Goal: Information Seeking & Learning: Find specific fact

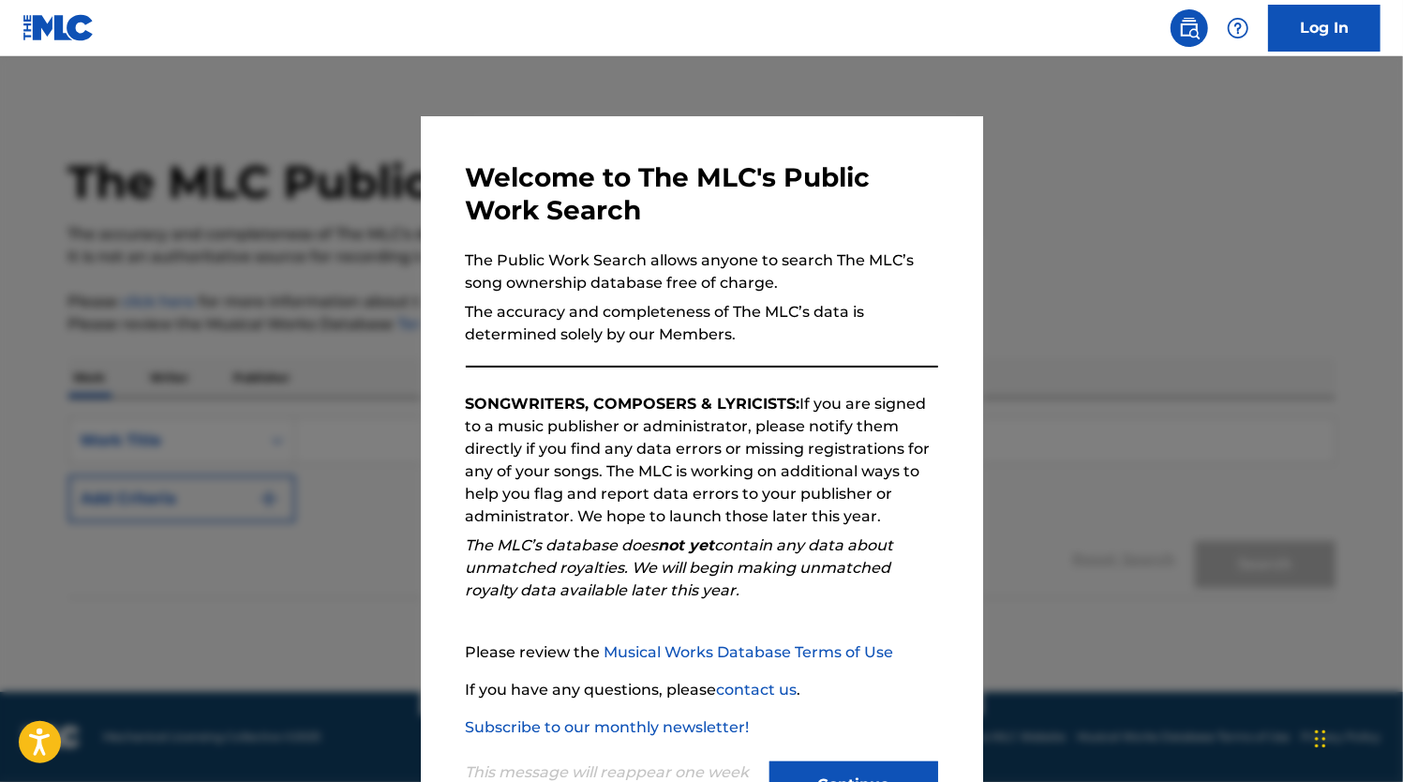
scroll to position [75, 0]
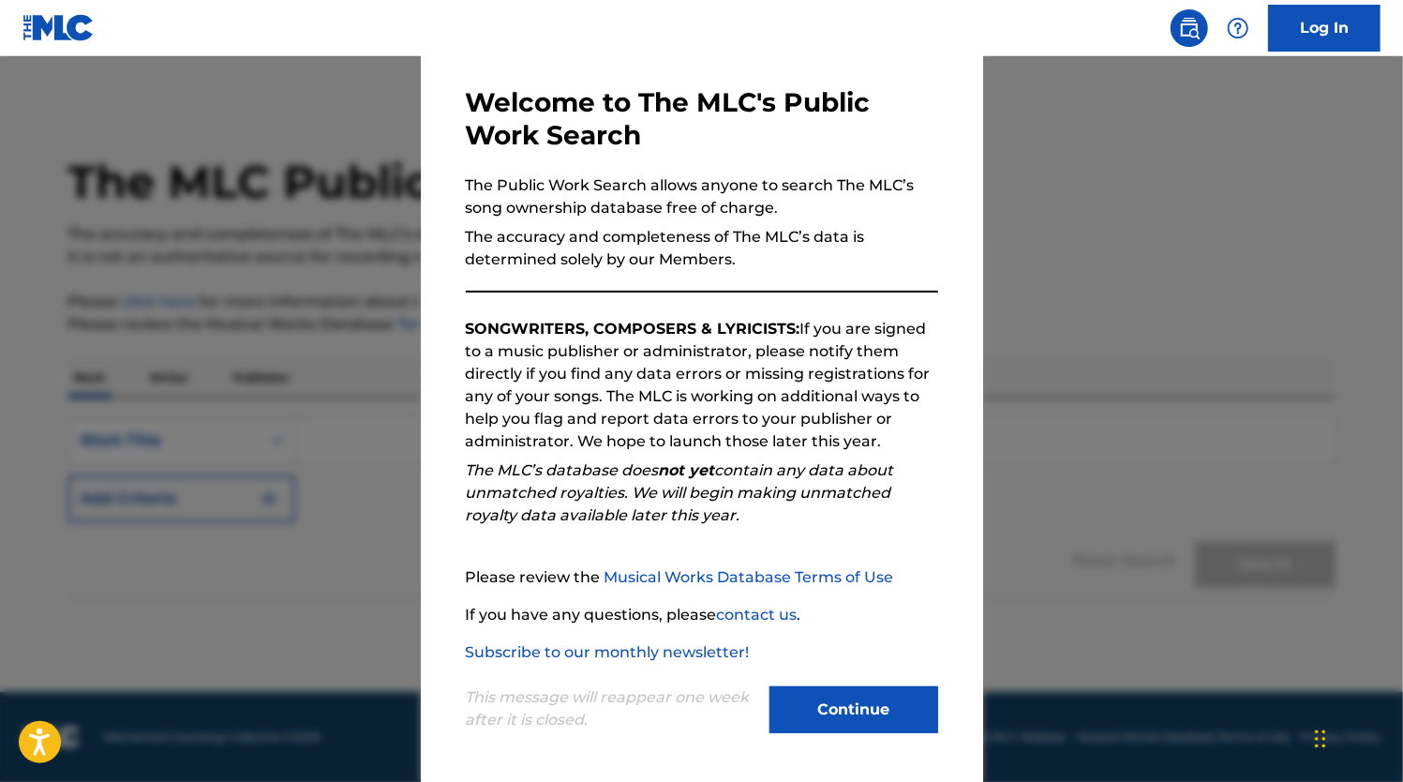
click at [859, 700] on button "Continue" at bounding box center [854, 709] width 169 height 47
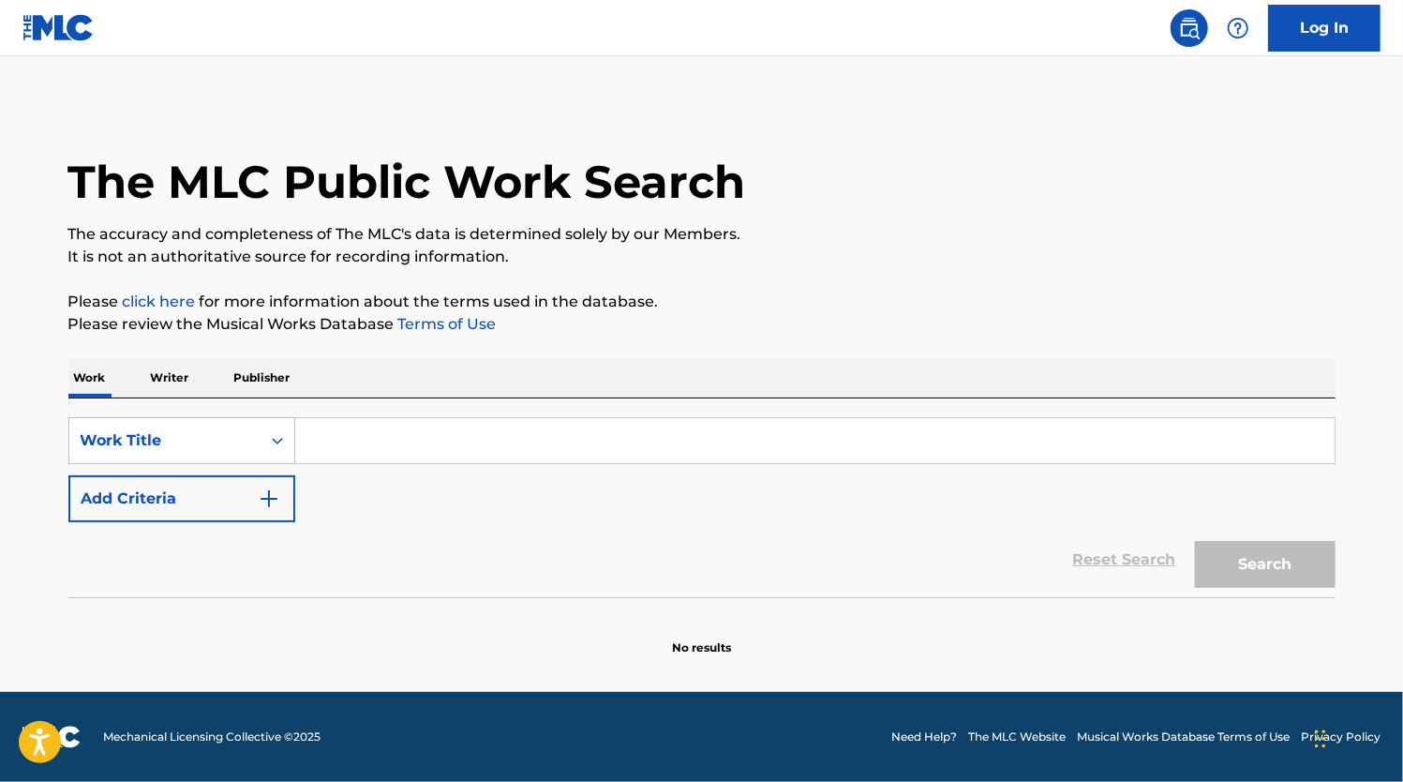
click at [179, 373] on p "Writer" at bounding box center [170, 377] width 50 height 39
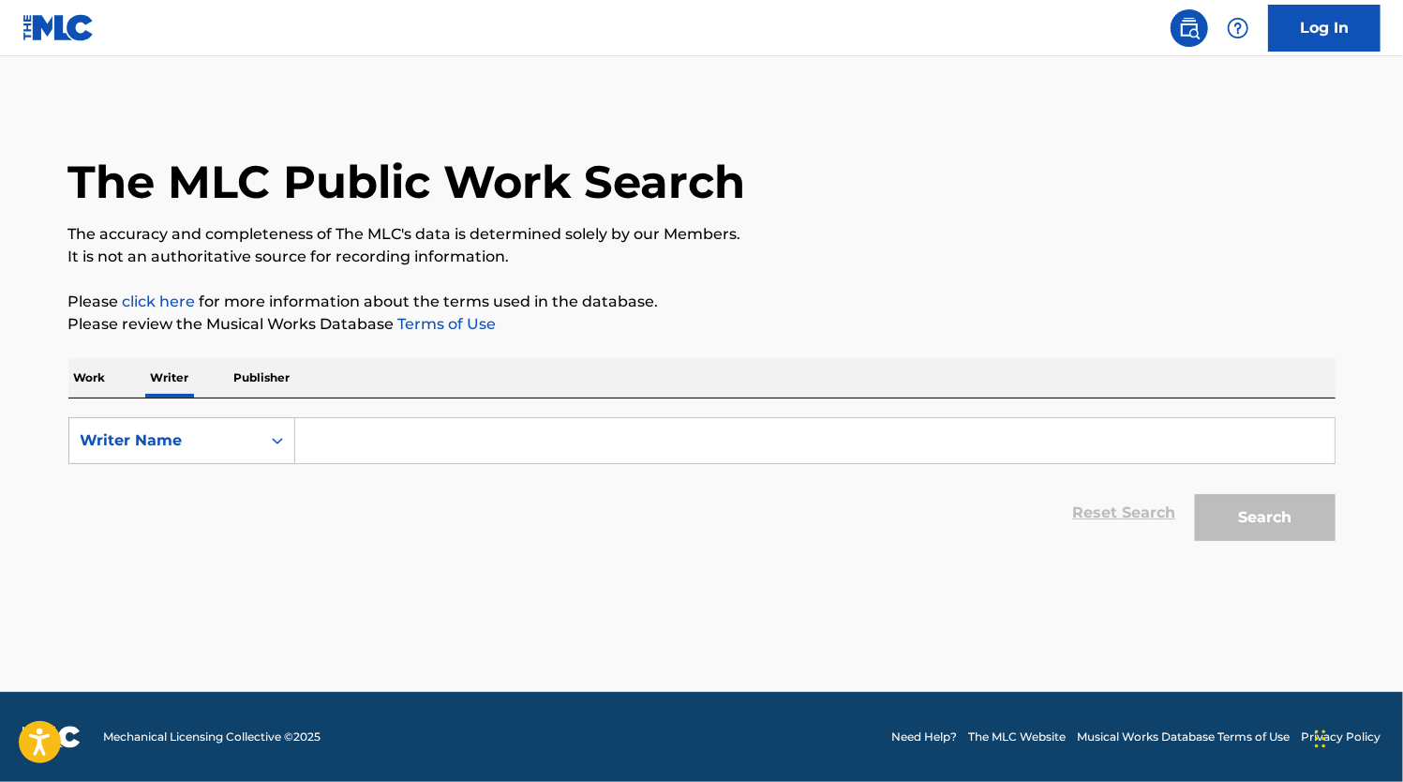
click at [399, 421] on input "Search Form" at bounding box center [815, 440] width 1040 height 45
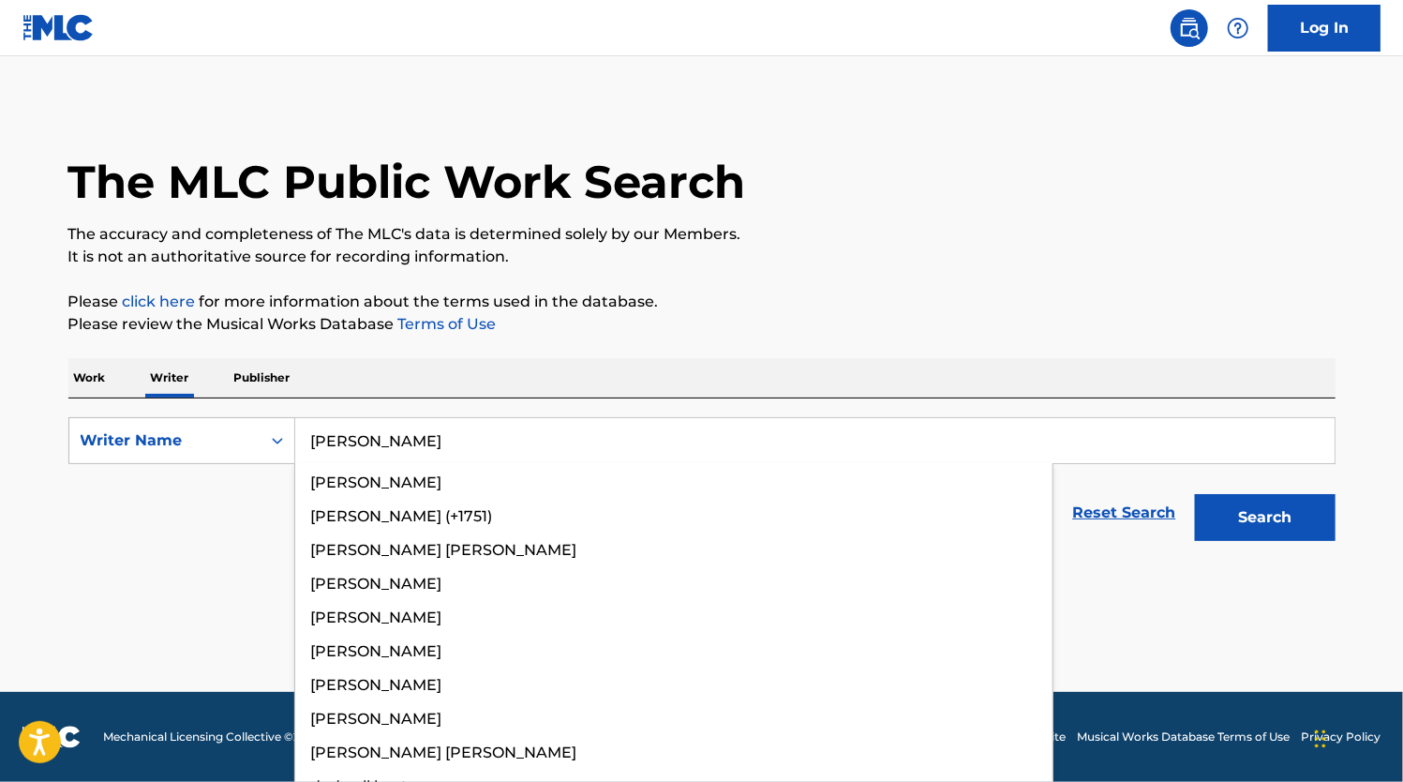
click at [1195, 494] on button "Search" at bounding box center [1265, 517] width 141 height 47
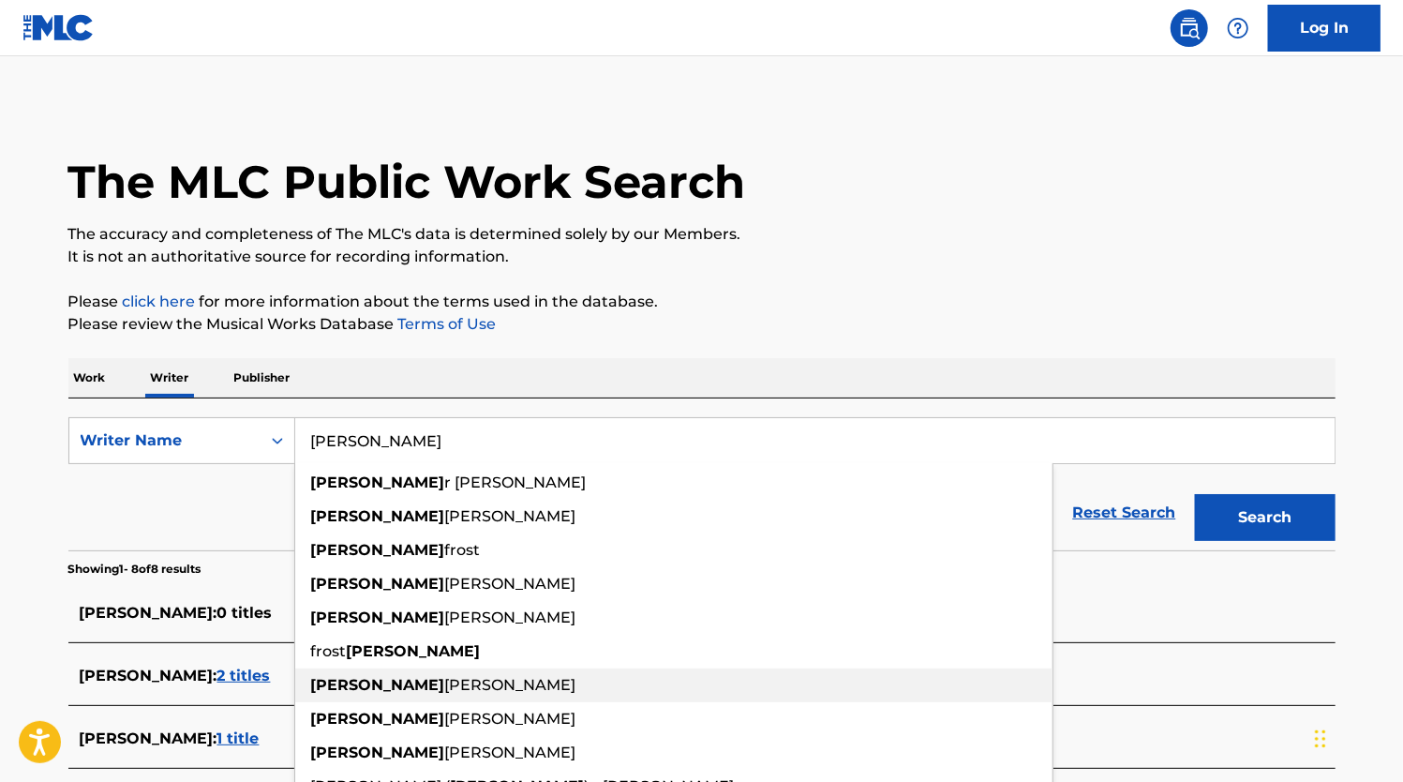
click at [445, 694] on span "[PERSON_NAME]" at bounding box center [510, 685] width 131 height 18
type input "[PERSON_NAME]"
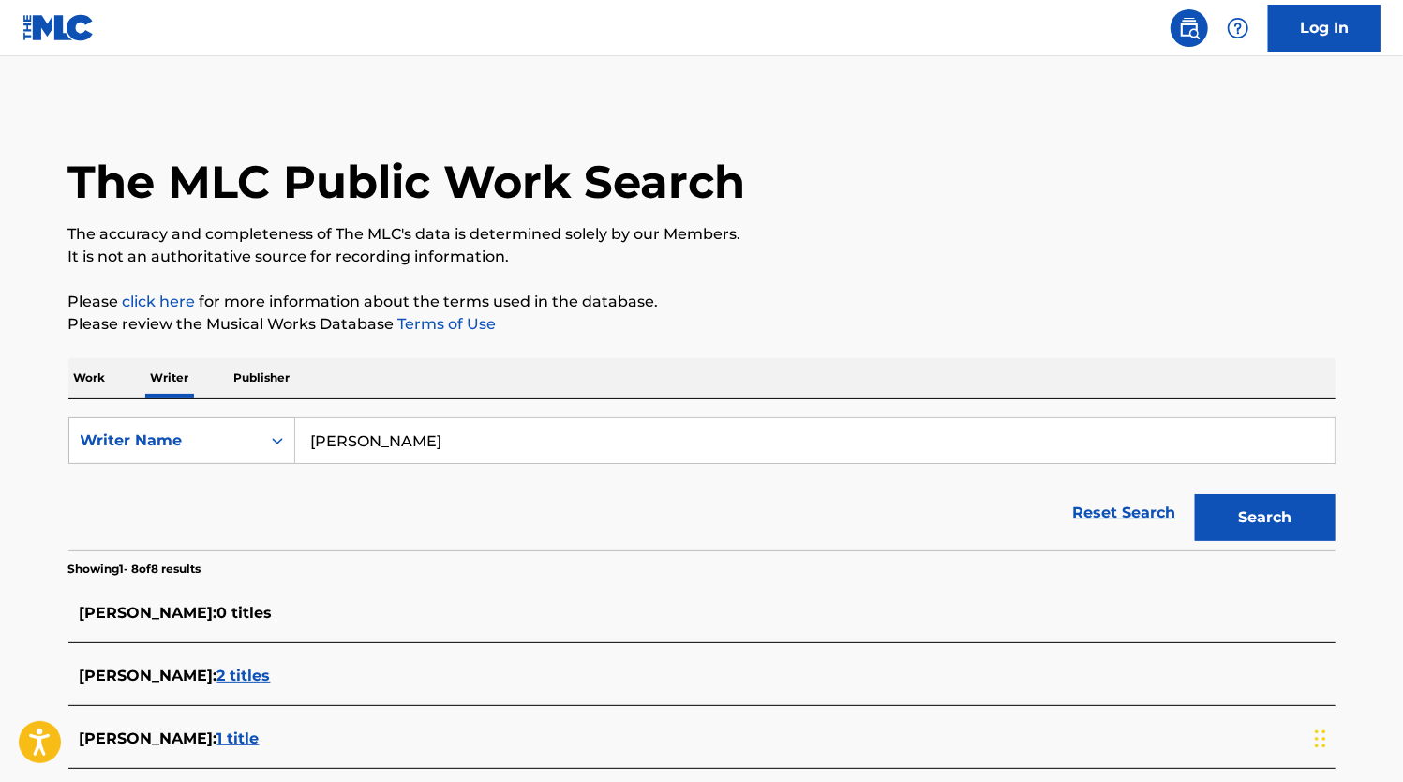
click at [1229, 527] on button "Search" at bounding box center [1265, 517] width 141 height 47
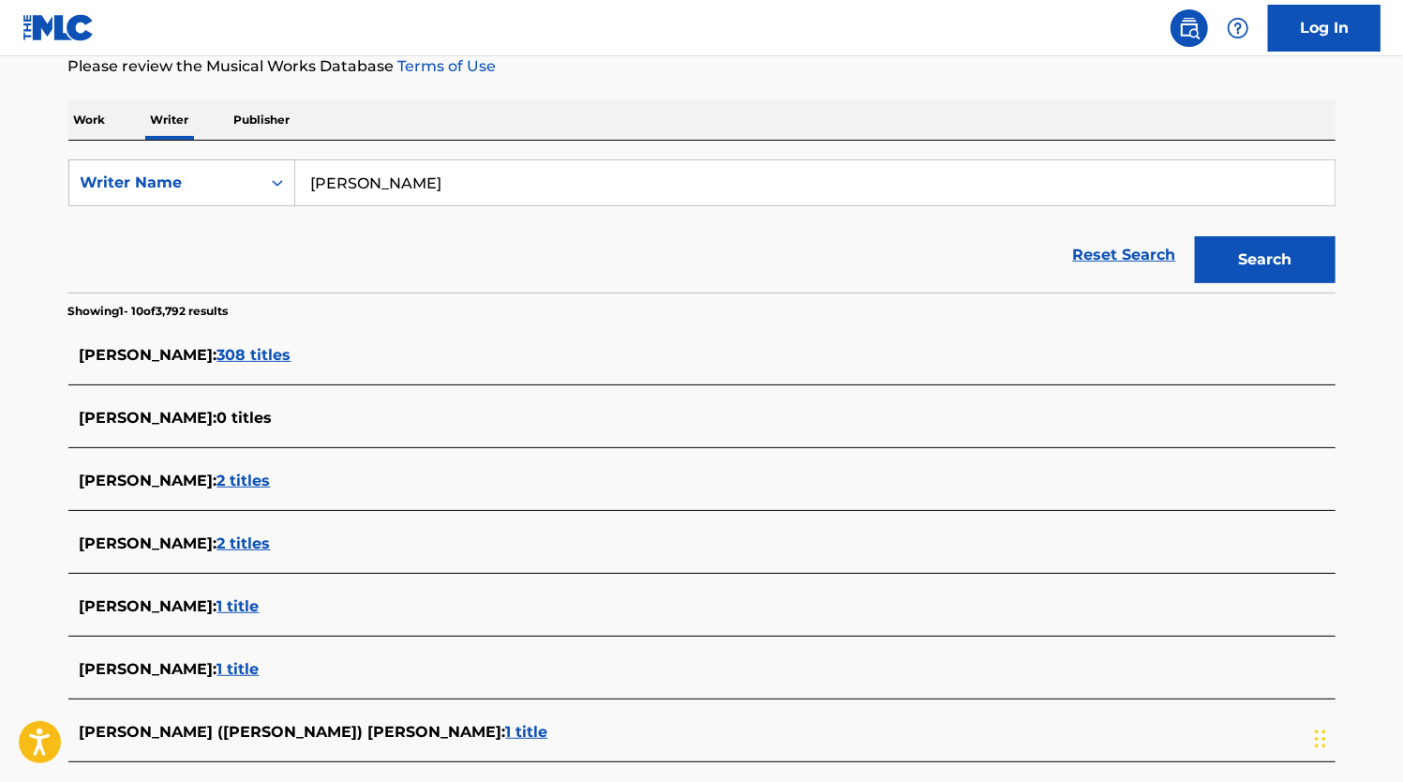
scroll to position [275, 0]
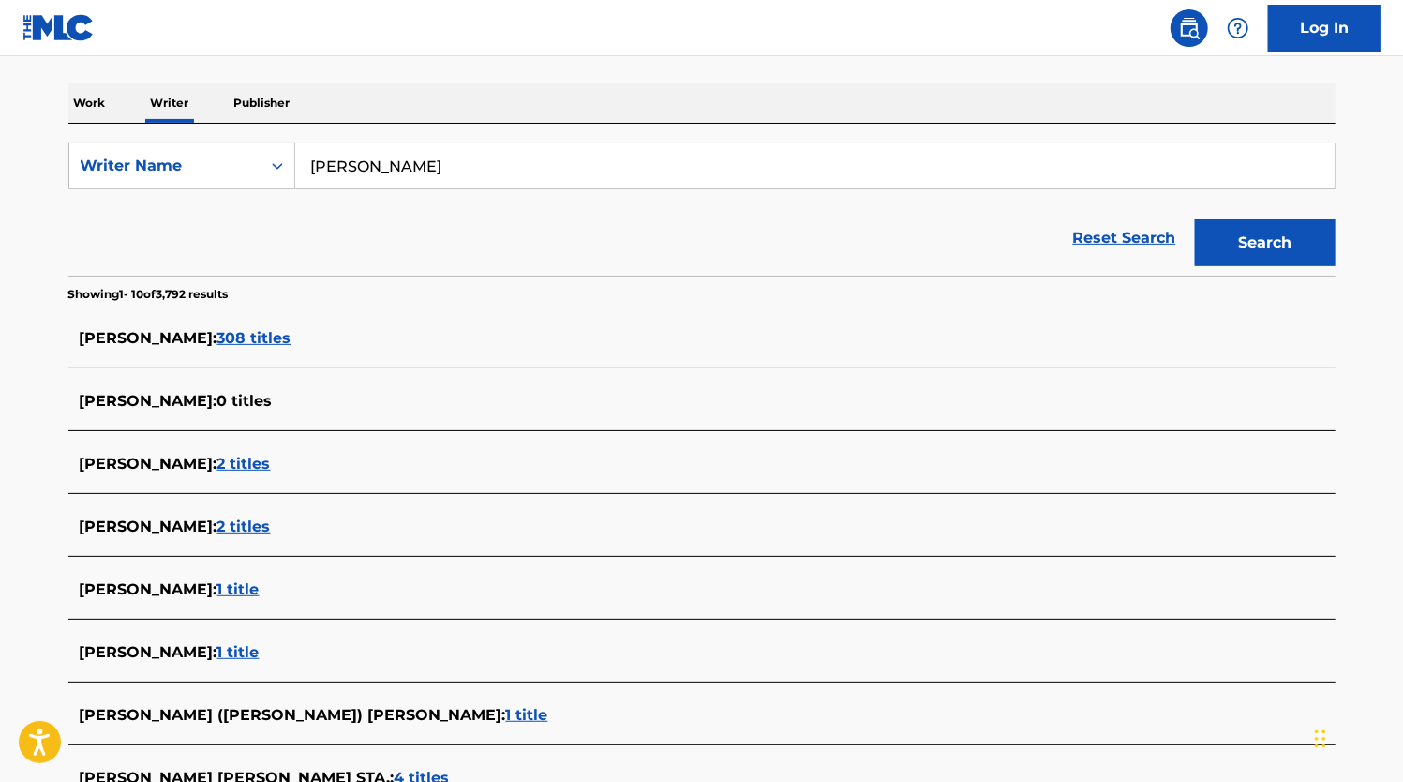
click at [222, 535] on div "CLARK CLARK : 2 titles" at bounding box center [678, 527] width 1196 height 22
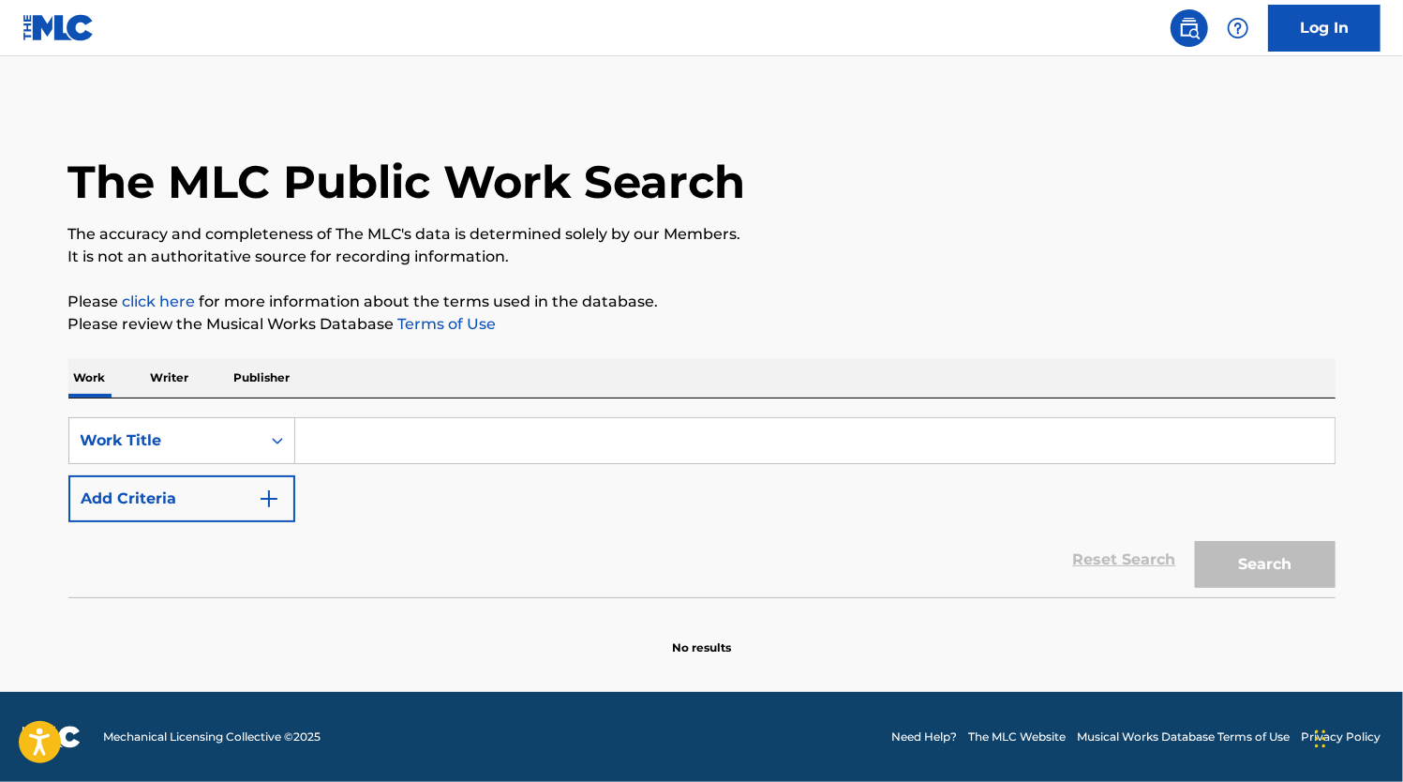
click at [1094, 436] on input "Search Form" at bounding box center [815, 440] width 1040 height 45
click at [148, 375] on p "Writer" at bounding box center [170, 377] width 50 height 39
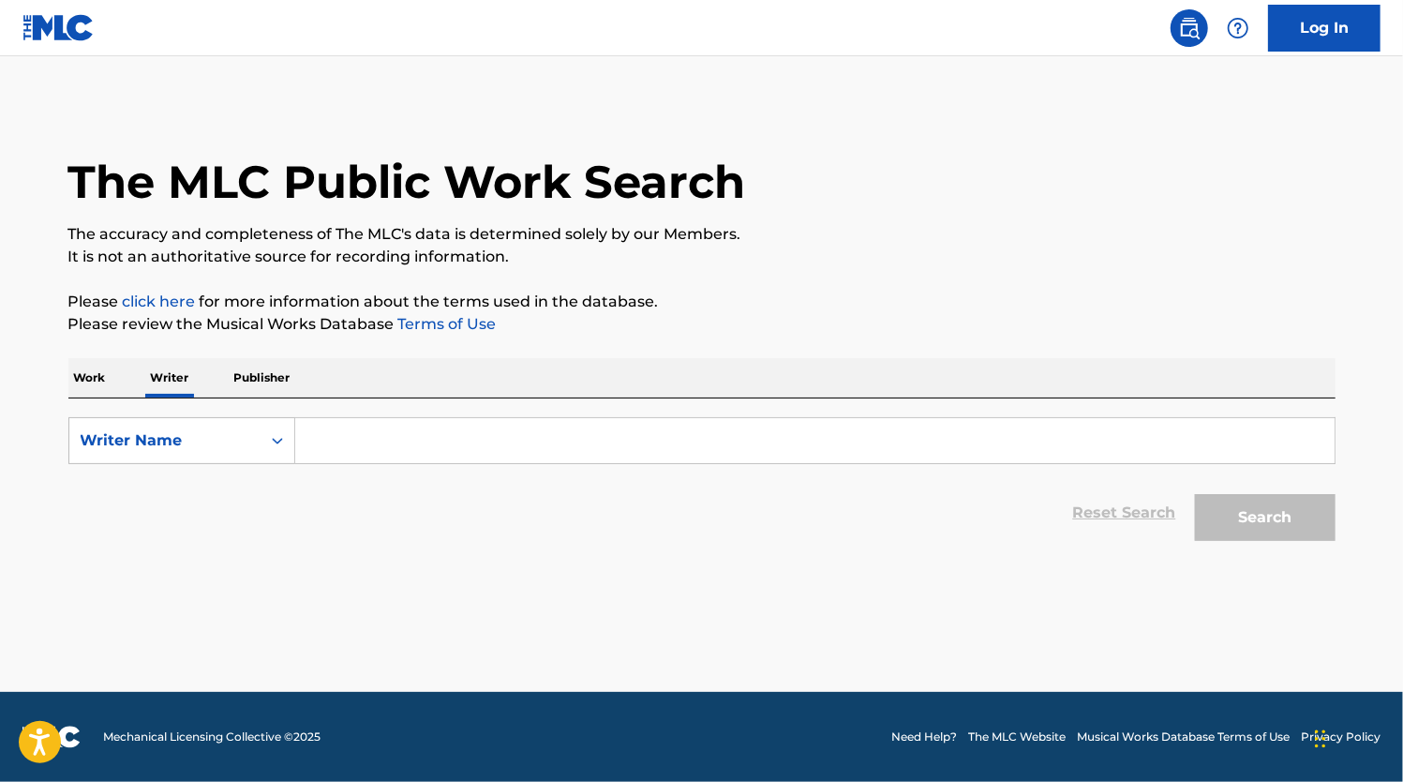
click at [522, 441] on input "Search Form" at bounding box center [815, 440] width 1040 height 45
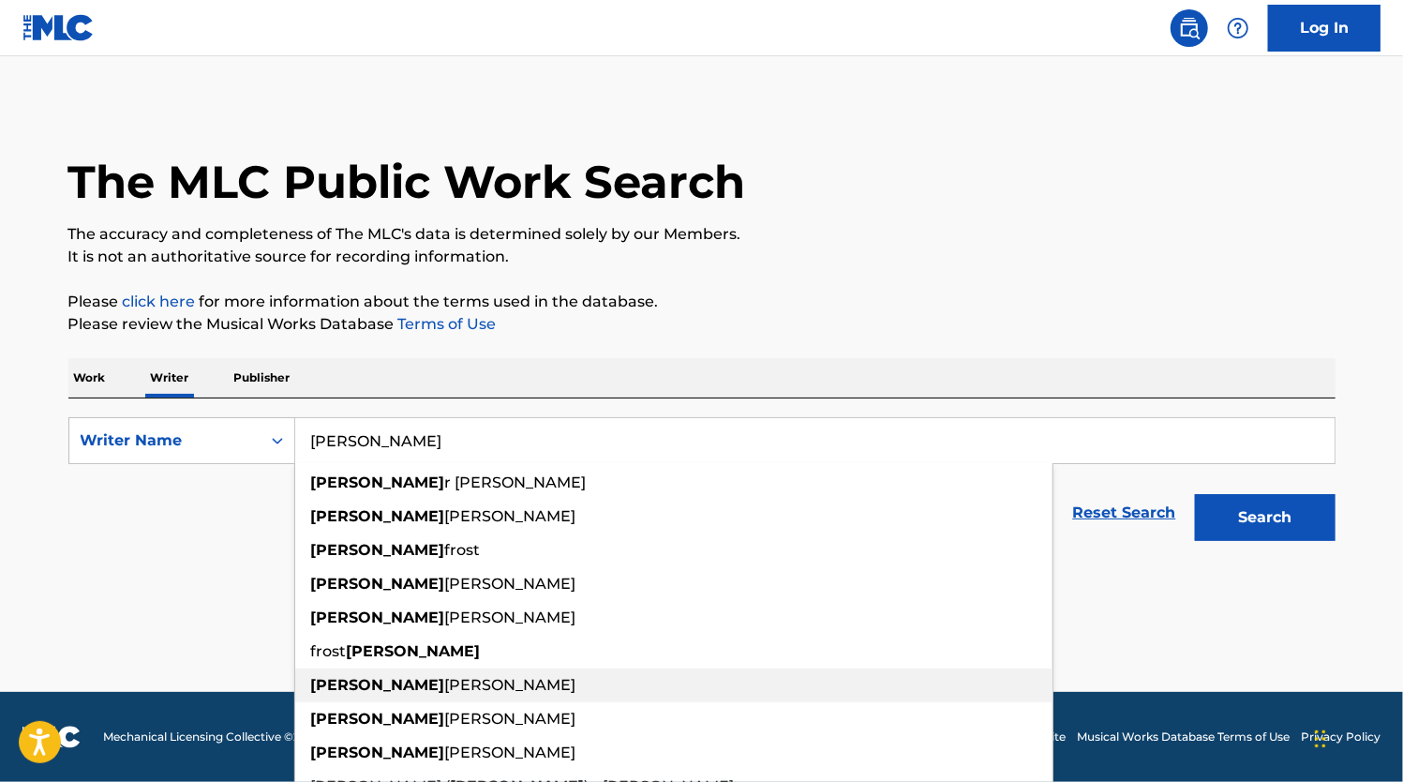
click at [445, 692] on span "[PERSON_NAME]" at bounding box center [510, 685] width 131 height 18
type input "[PERSON_NAME]"
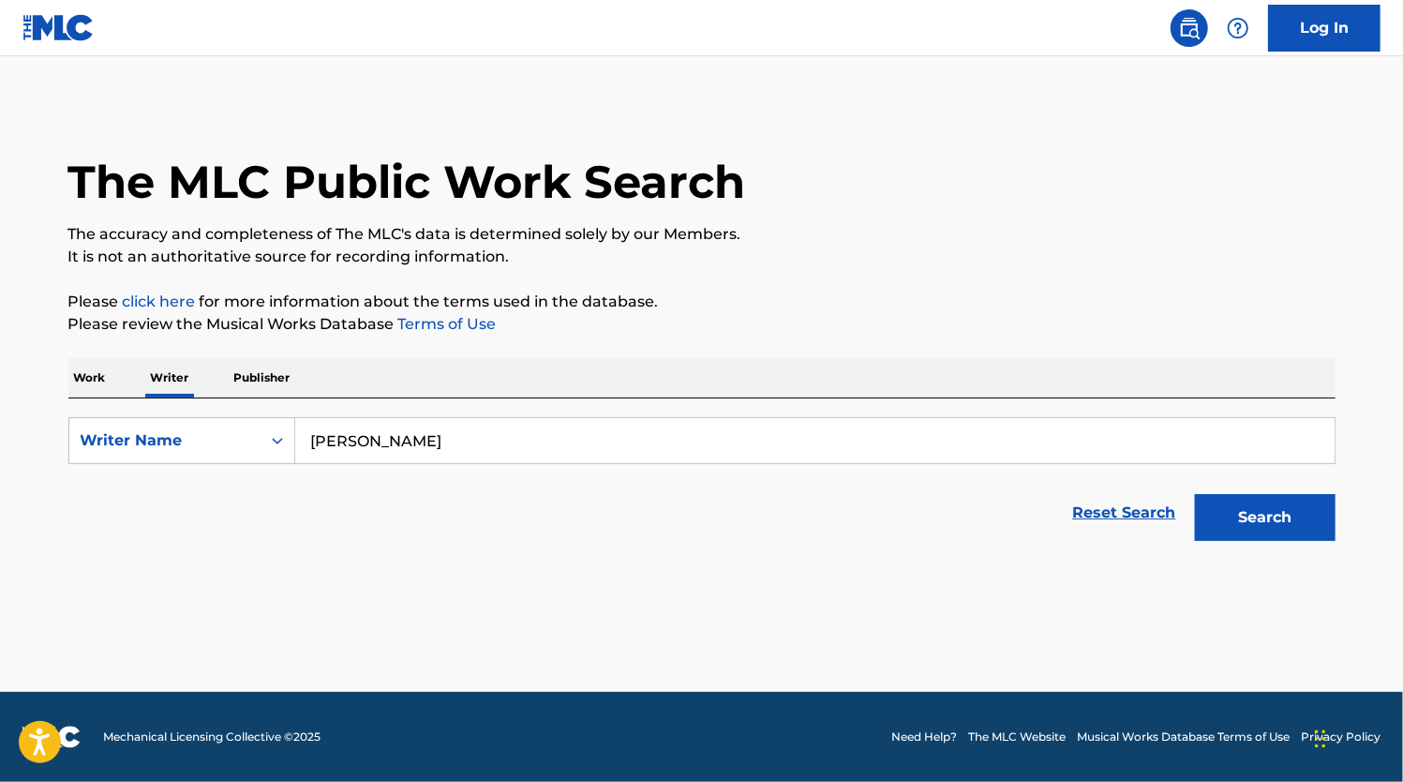
click at [1250, 505] on button "Search" at bounding box center [1265, 517] width 141 height 47
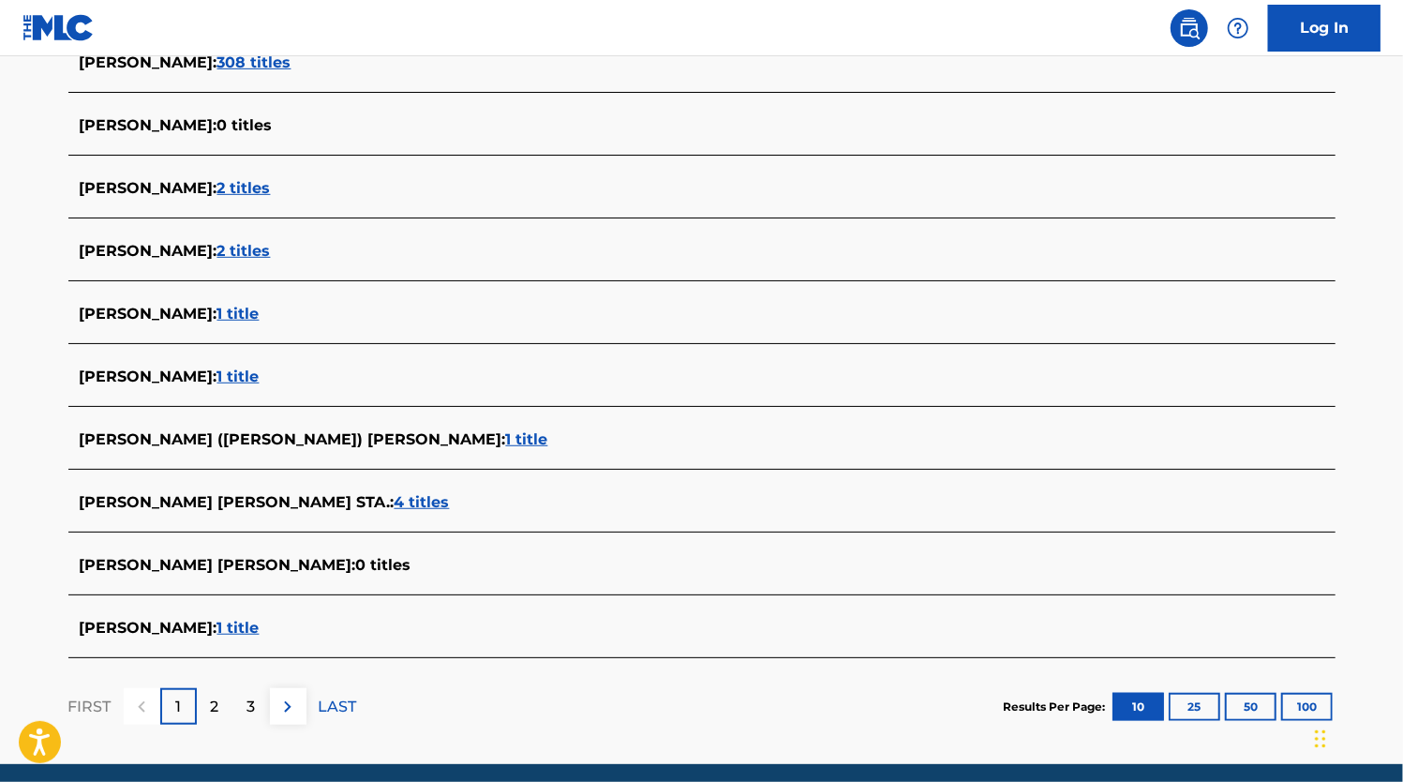
scroll to position [551, 0]
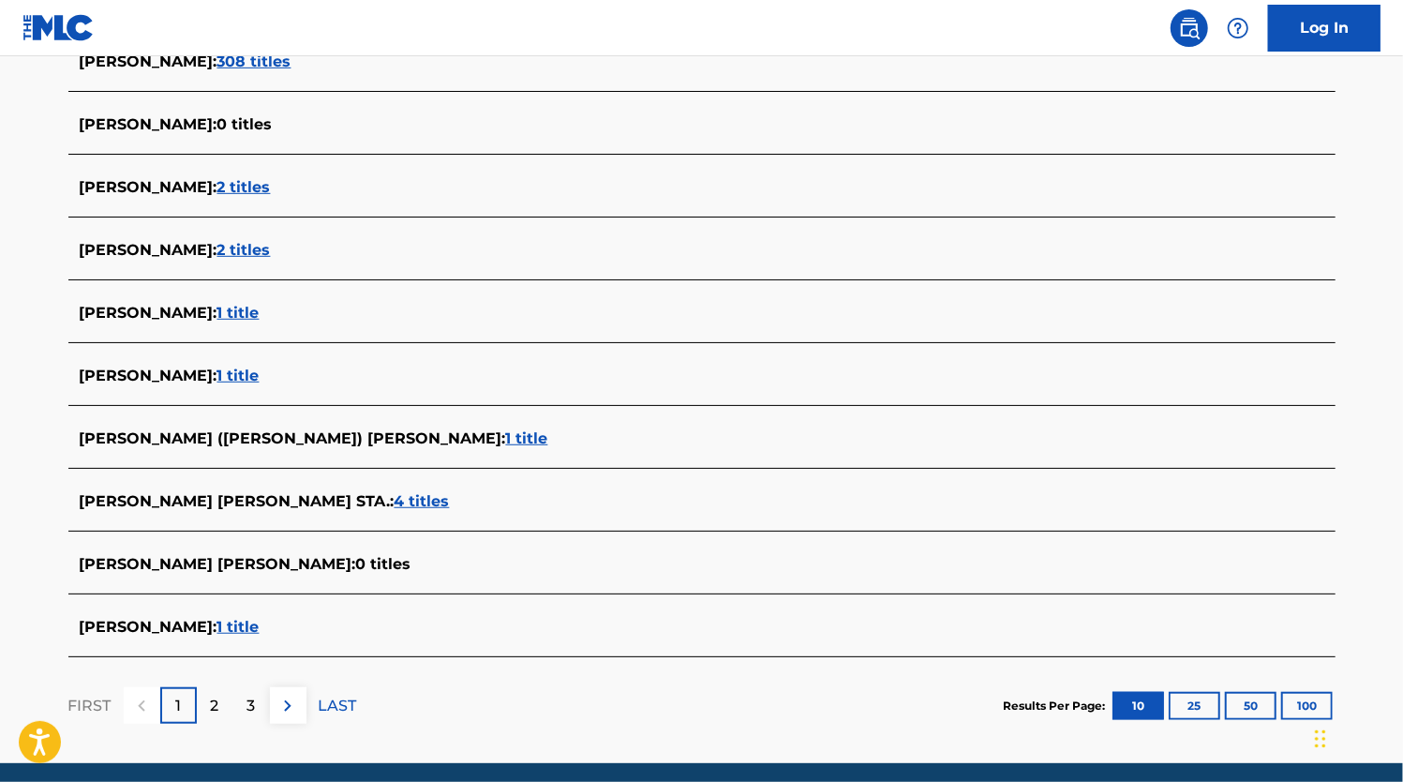
click at [217, 620] on span "1 title" at bounding box center [238, 627] width 42 height 18
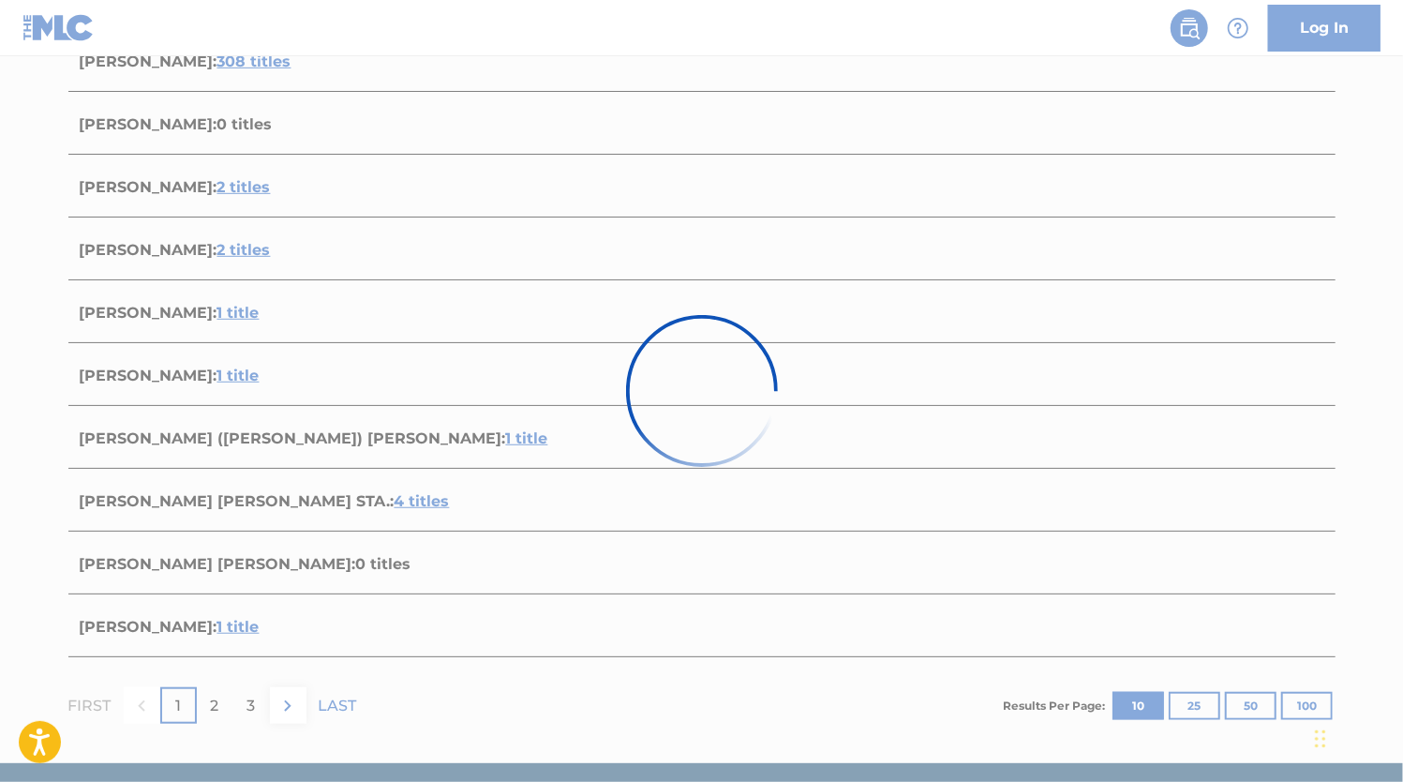
scroll to position [179, 0]
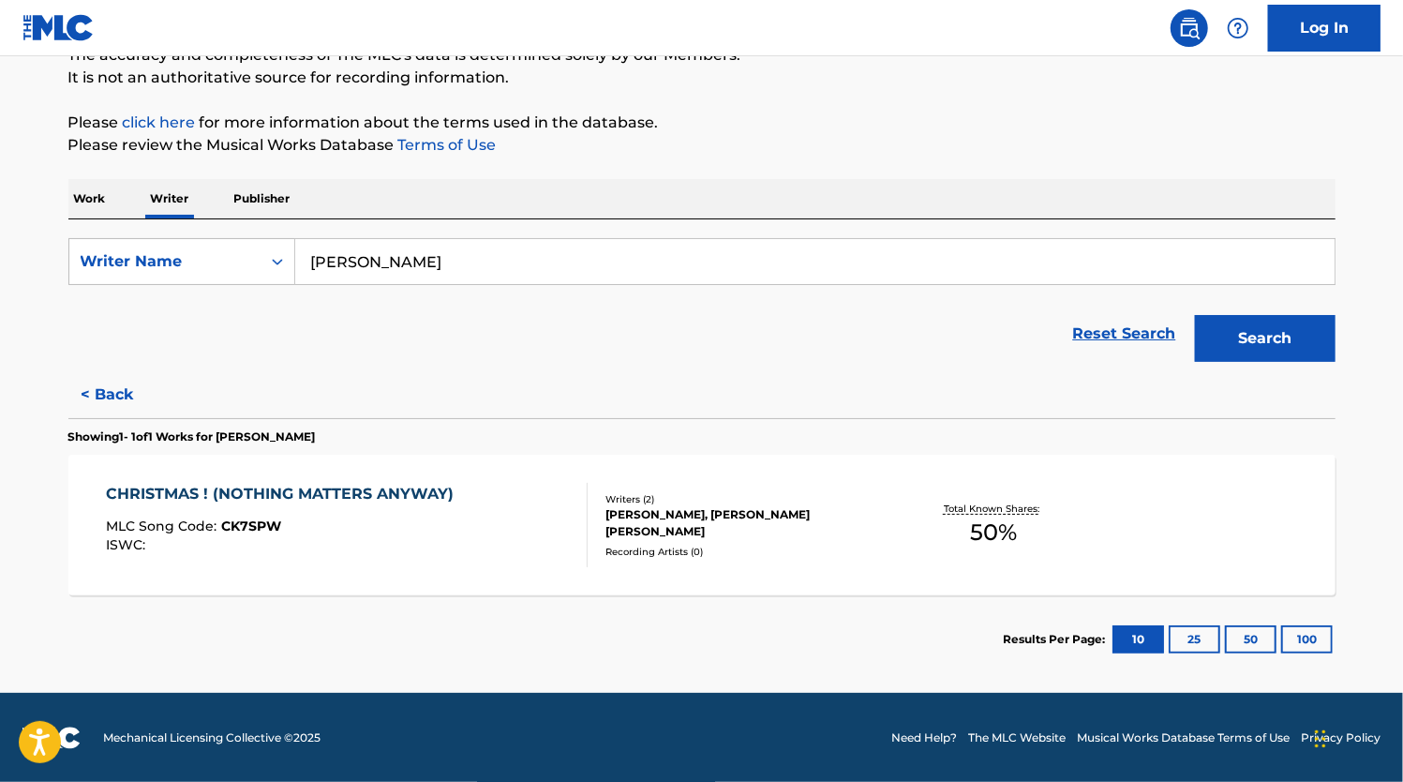
click at [655, 527] on div "[PERSON_NAME], [PERSON_NAME] [PERSON_NAME]" at bounding box center [747, 523] width 283 height 34
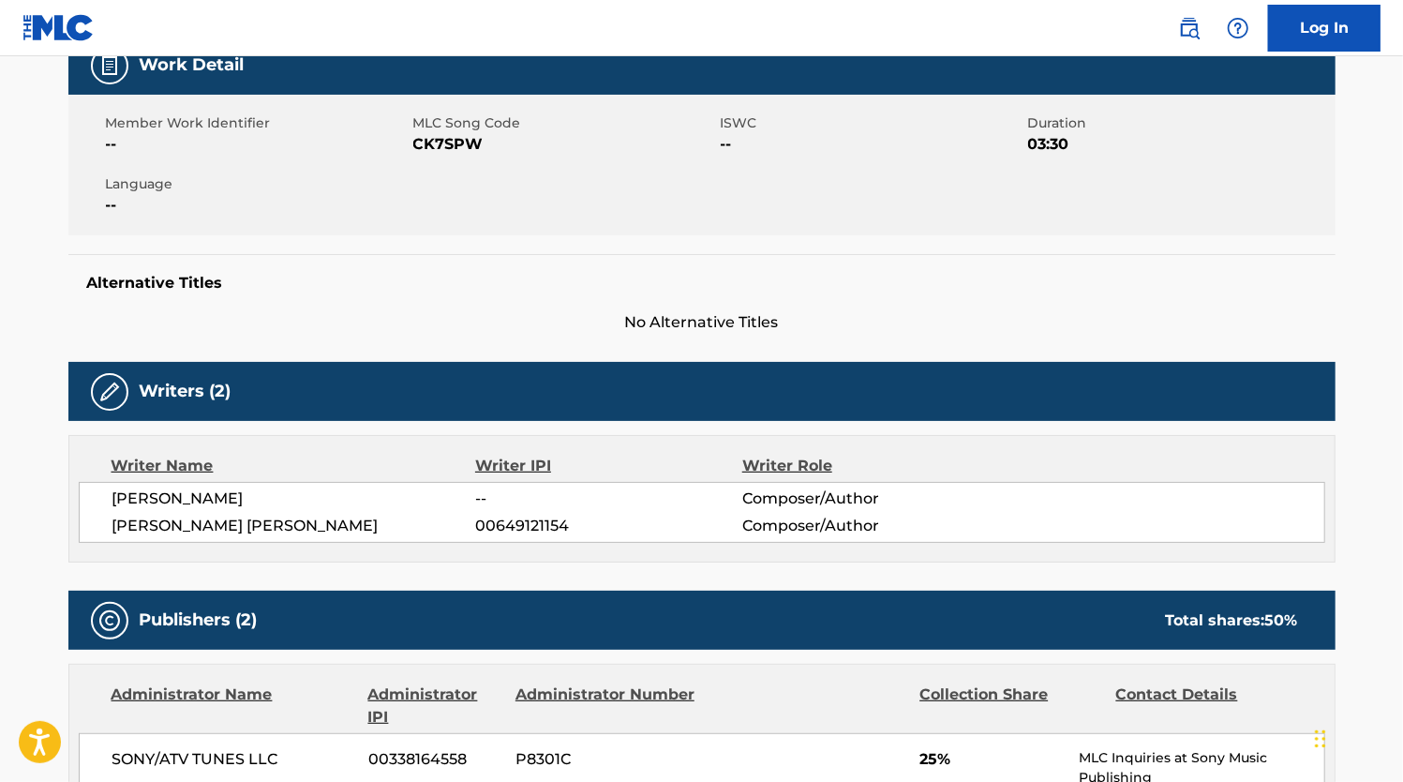
scroll to position [538, 0]
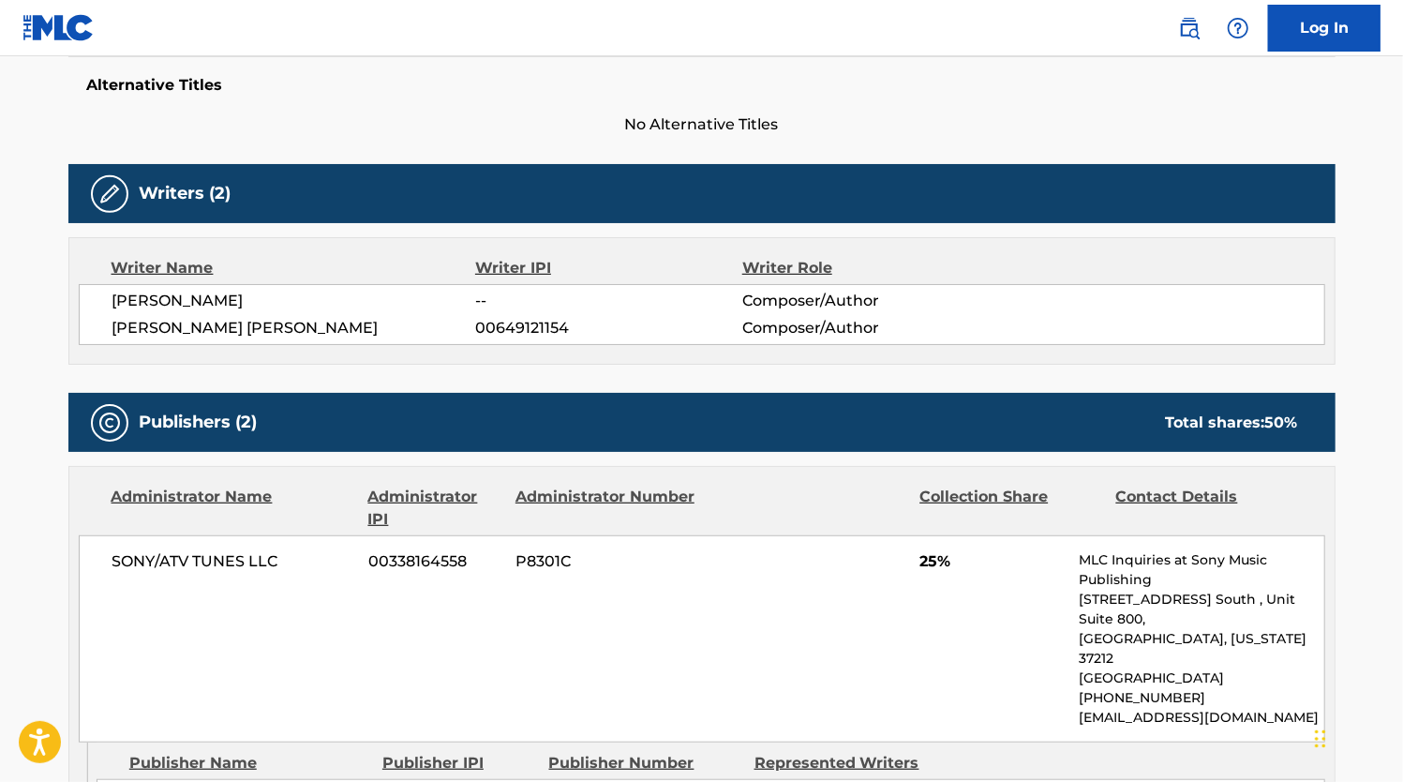
click at [804, 292] on span "Composer/Author" at bounding box center [863, 301] width 243 height 22
click at [609, 419] on div "Publishers (2) Total shares: 50 %" at bounding box center [701, 422] width 1267 height 59
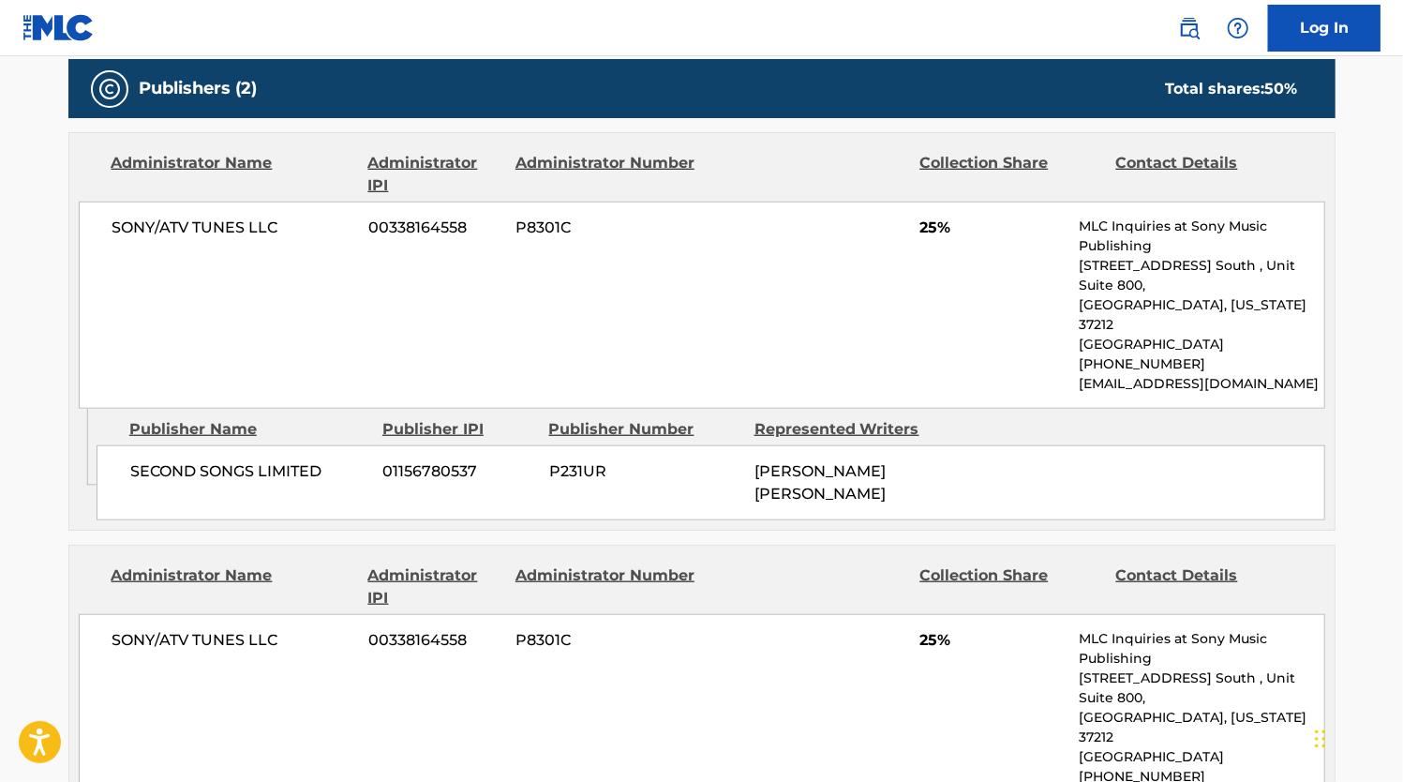
scroll to position [874, 0]
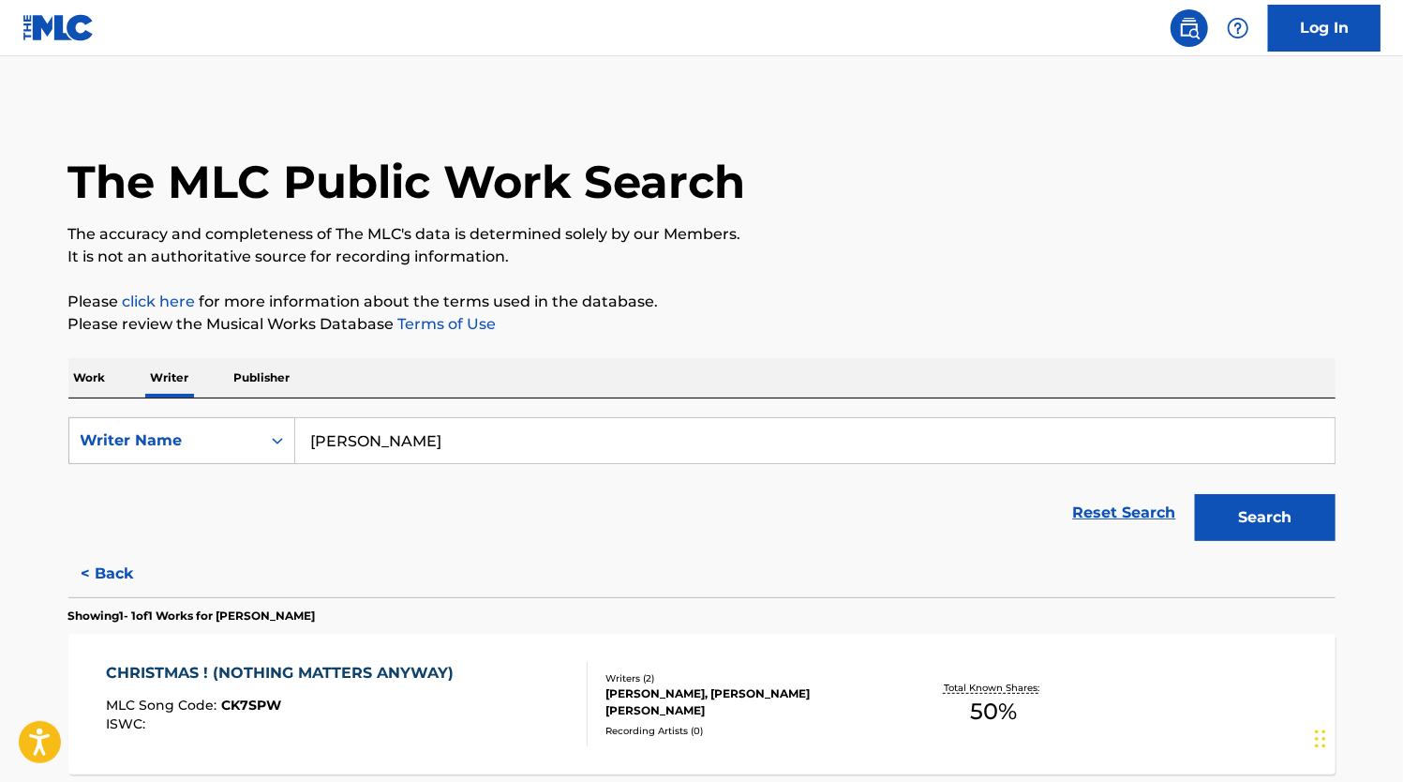
scroll to position [179, 0]
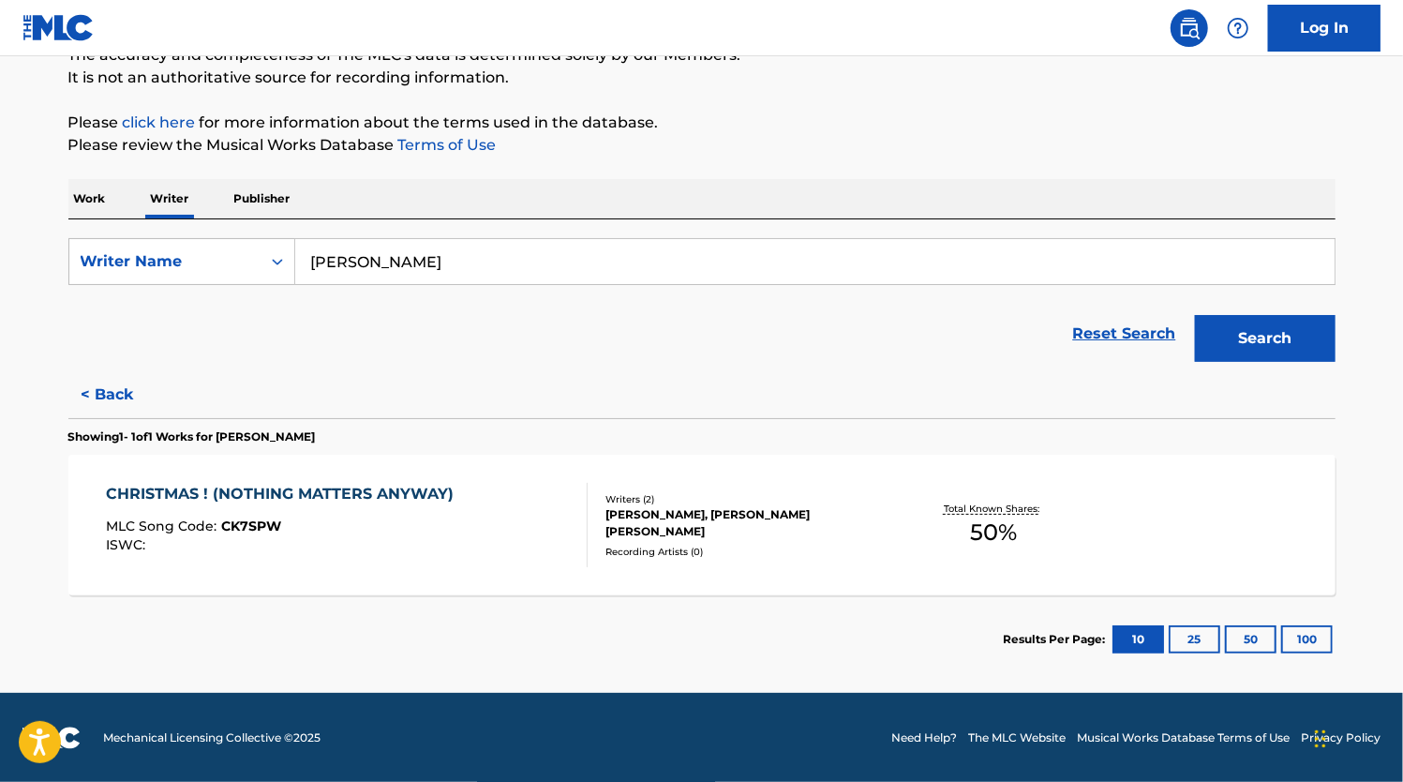
click at [415, 261] on input "[PERSON_NAME]" at bounding box center [815, 261] width 1040 height 45
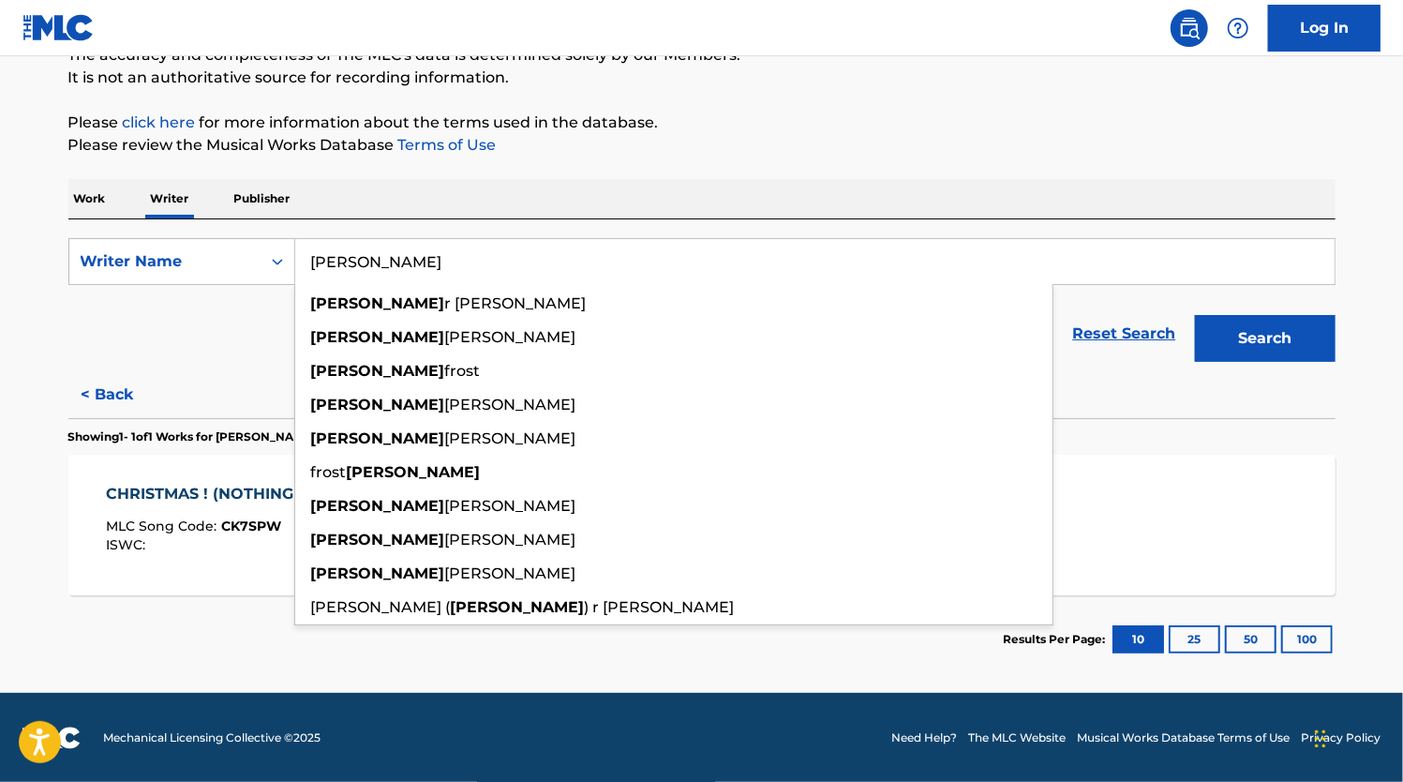
type input "[PERSON_NAME]"
click at [1195, 315] on button "Search" at bounding box center [1265, 338] width 141 height 47
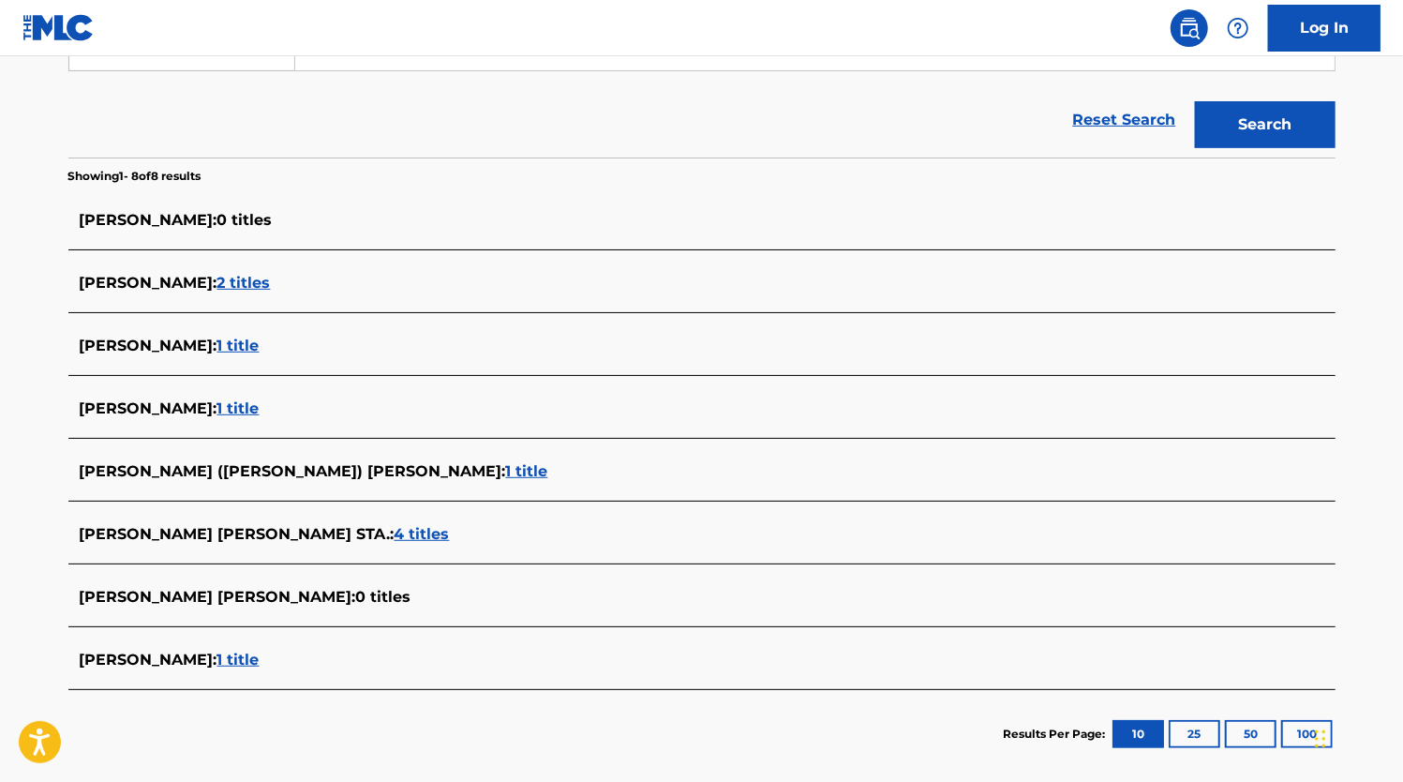
scroll to position [451, 0]
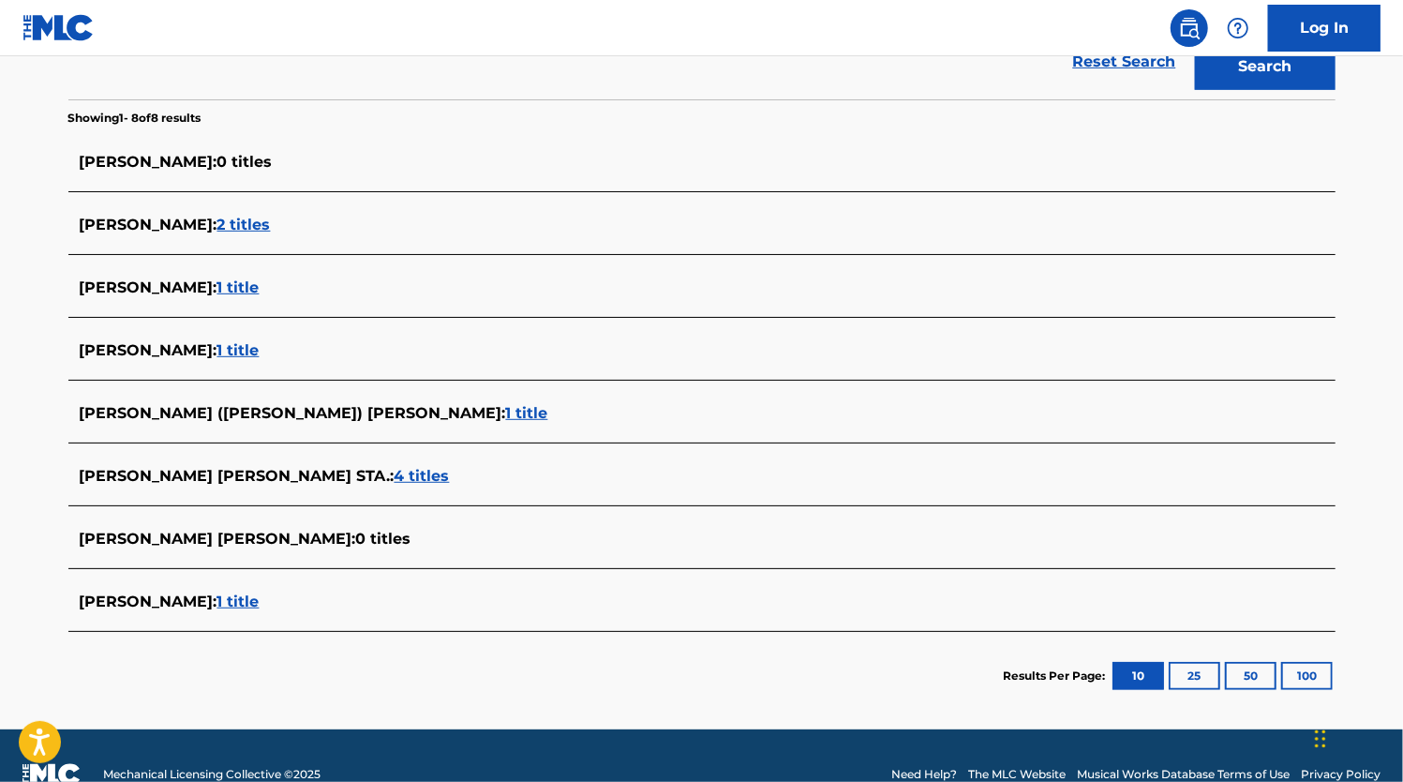
click at [1304, 674] on button "100" at bounding box center [1307, 676] width 52 height 28
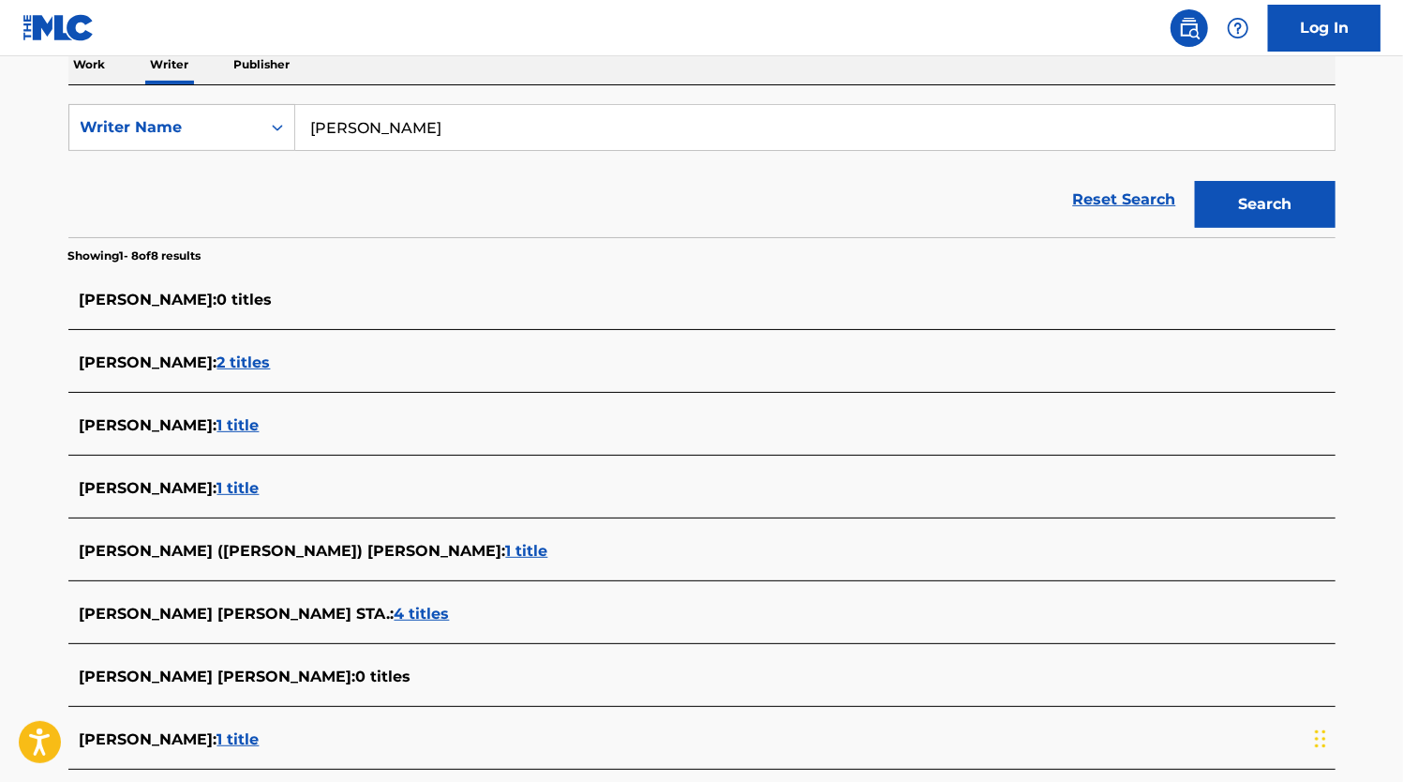
scroll to position [296, 0]
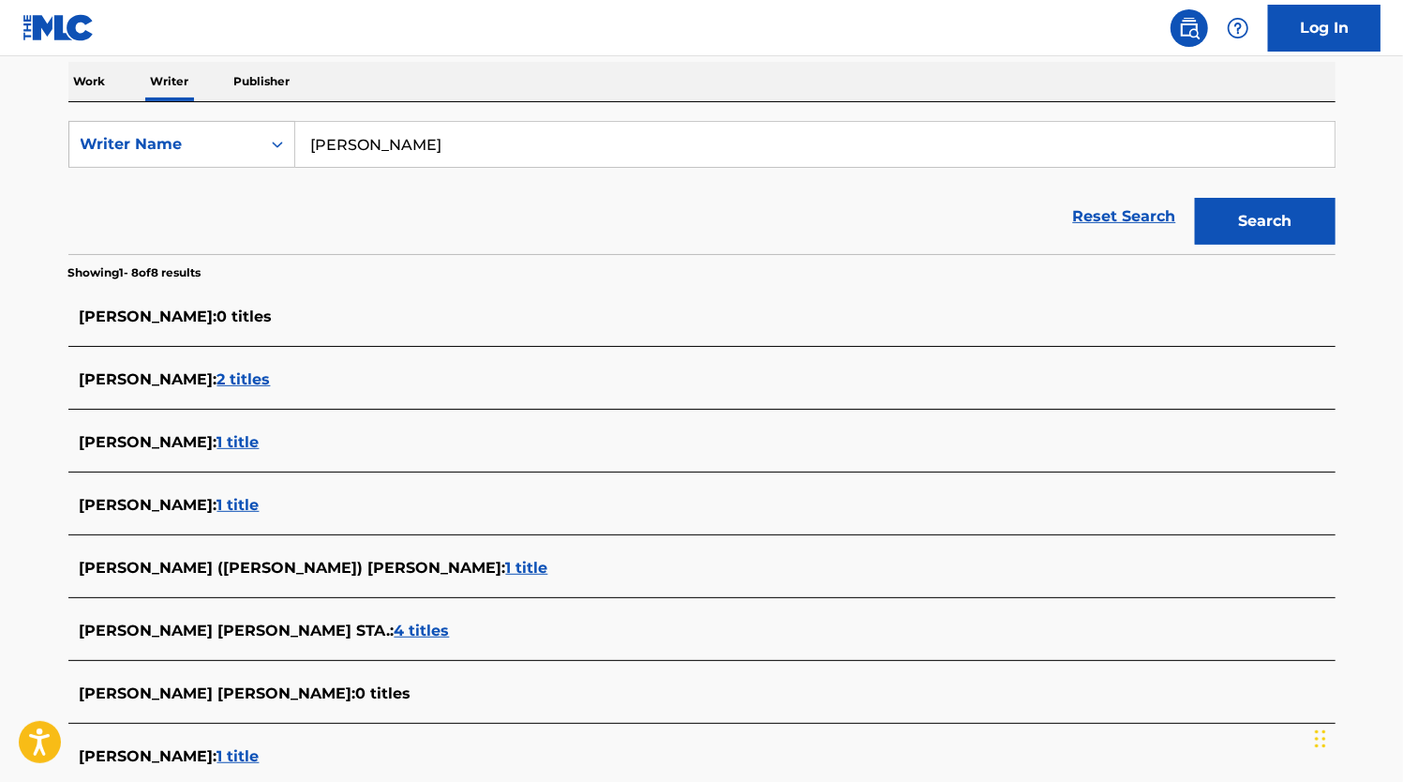
click at [103, 87] on p "Work" at bounding box center [89, 81] width 43 height 39
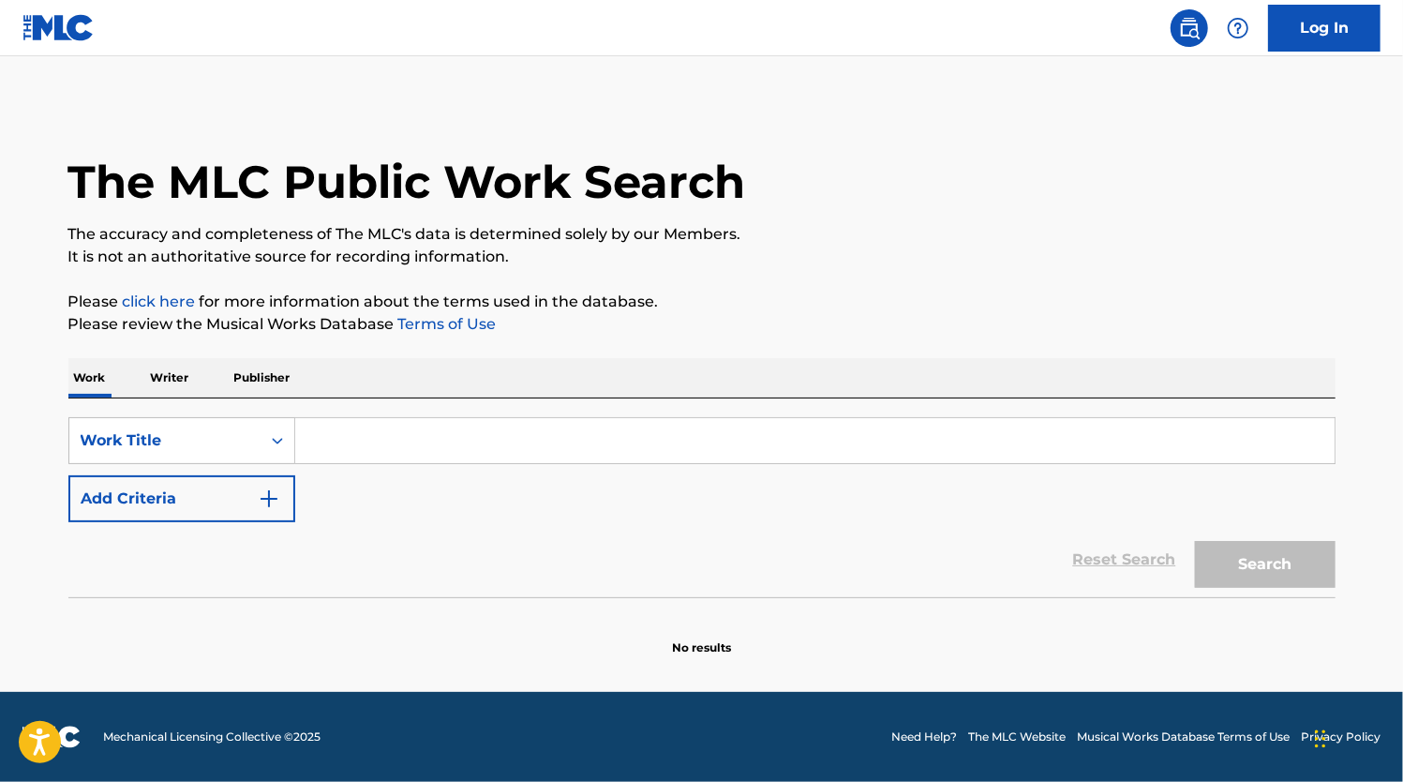
click at [431, 444] on input "Search Form" at bounding box center [815, 440] width 1040 height 45
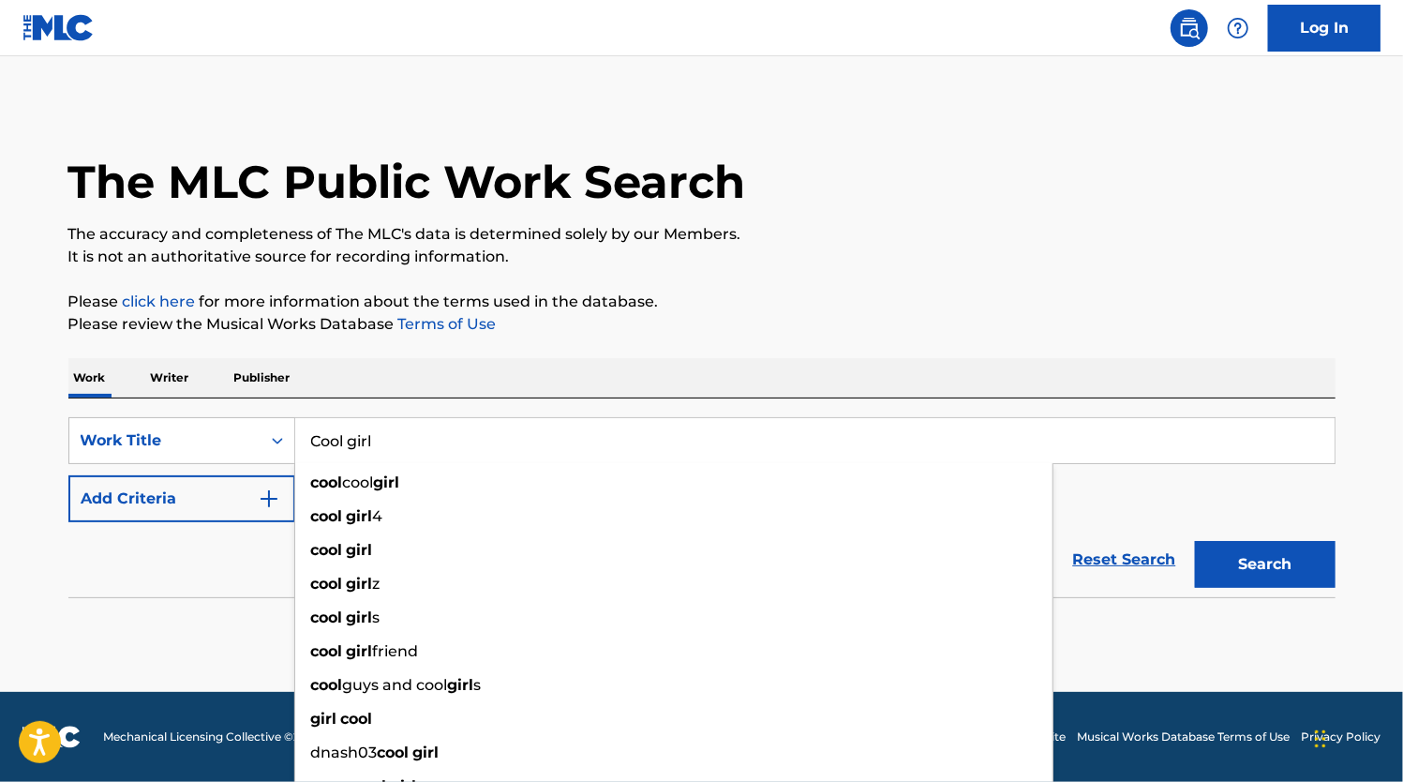
type input "Cool girl"
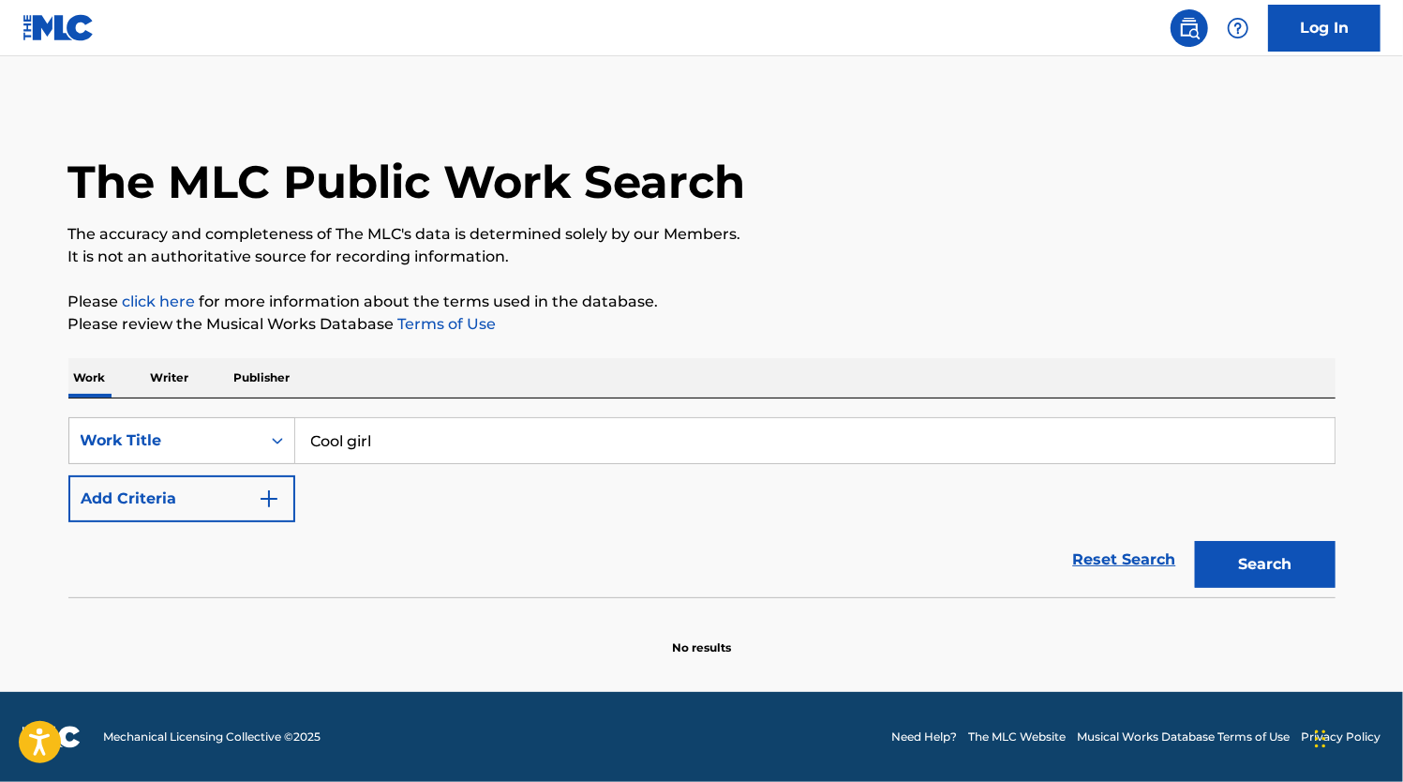
click at [206, 493] on button "Add Criteria" at bounding box center [181, 498] width 227 height 47
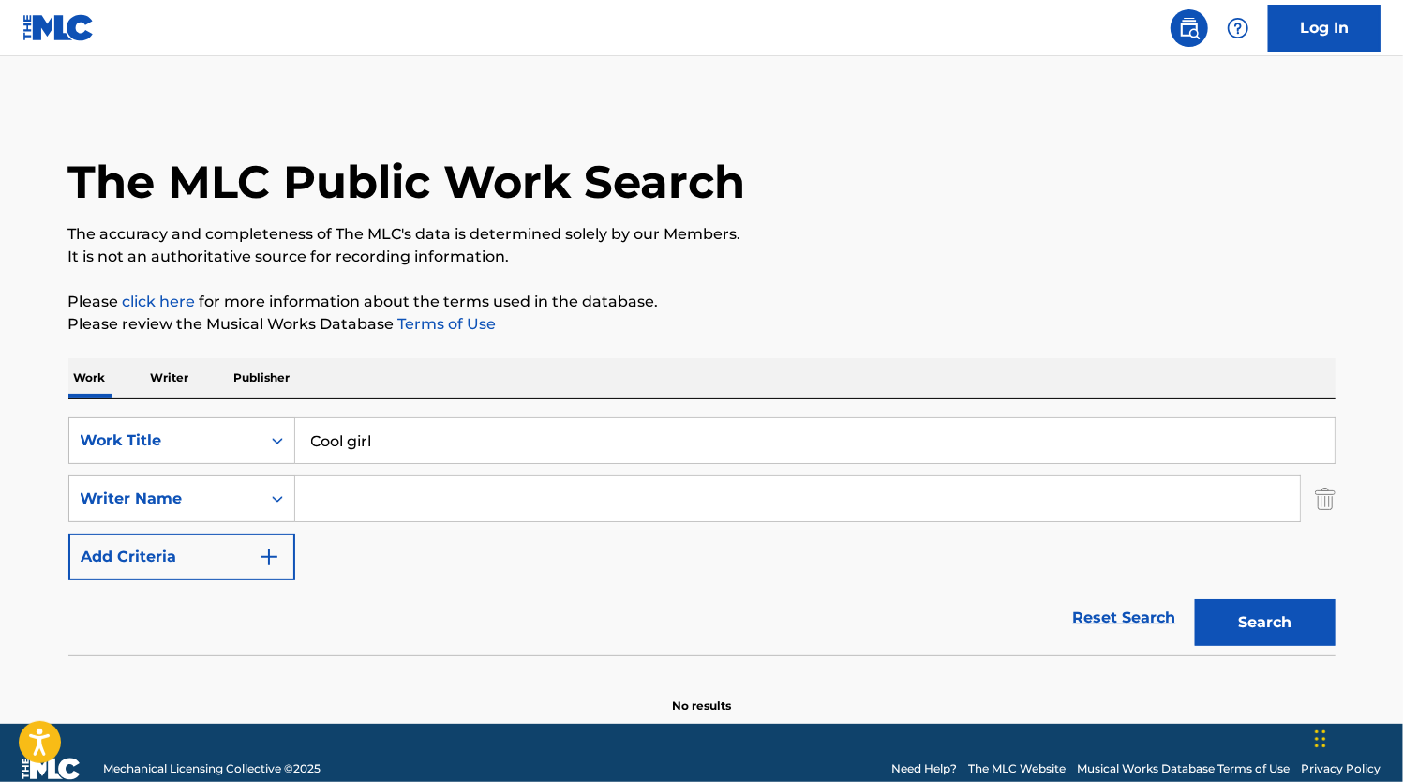
click at [348, 479] on input "Search Form" at bounding box center [797, 498] width 1005 height 45
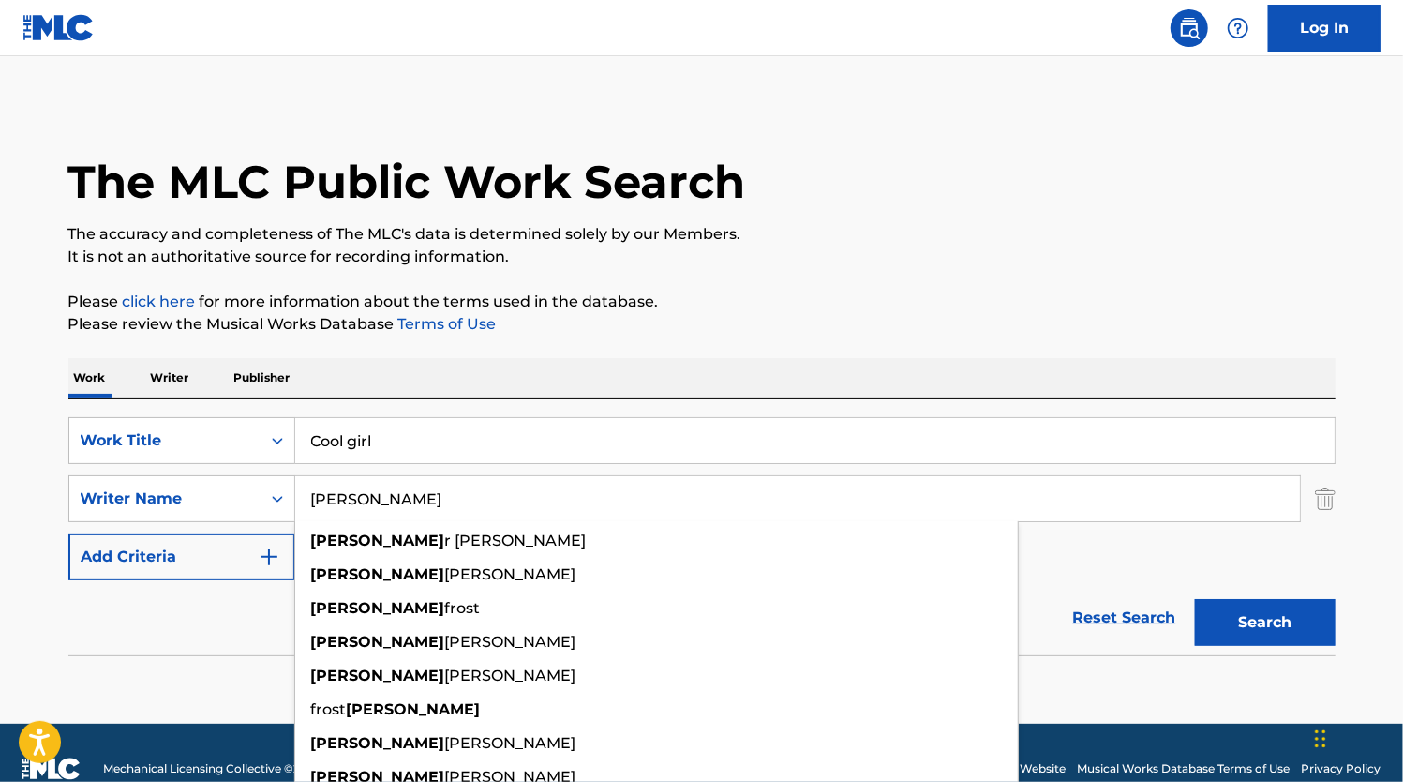
type input "[PERSON_NAME]"
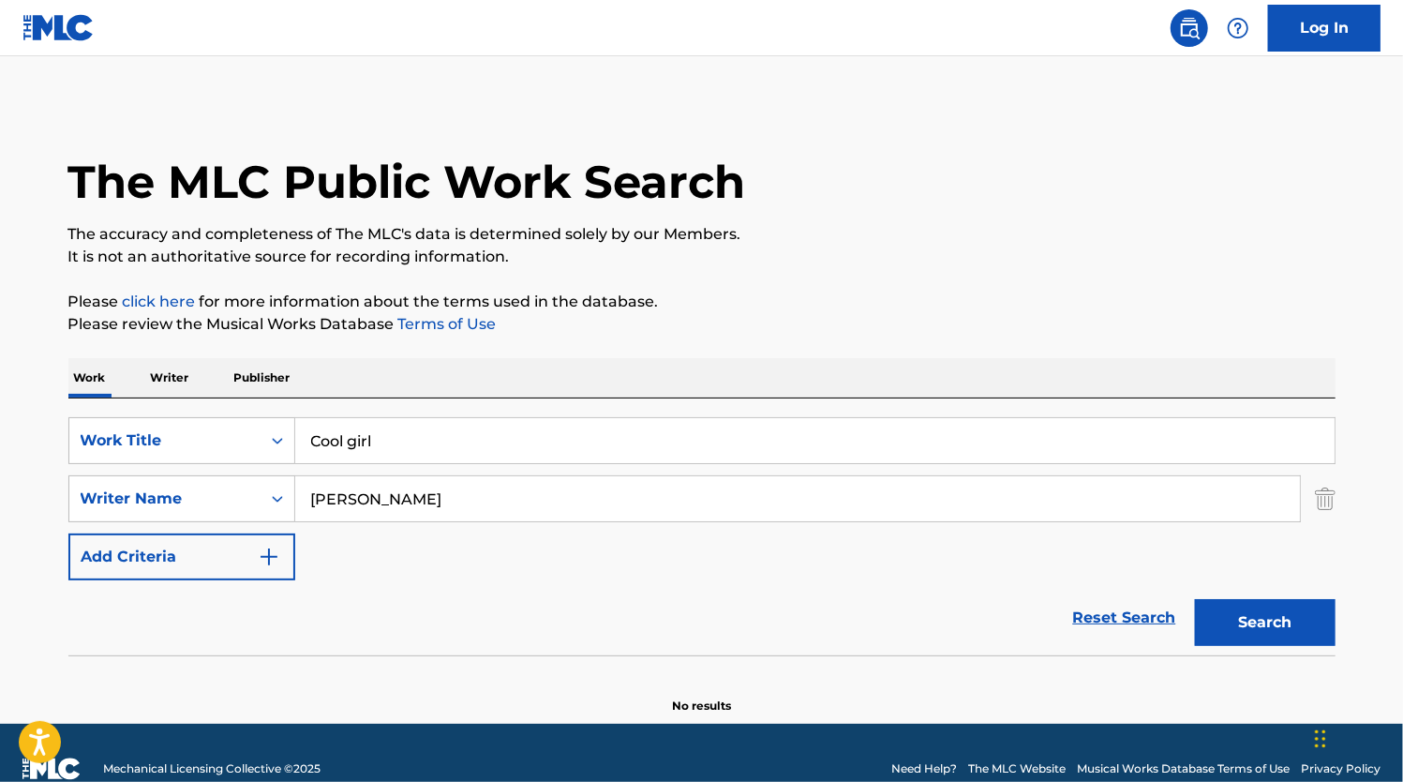
click at [165, 637] on div "Reset Search Search" at bounding box center [701, 617] width 1267 height 75
click at [1279, 631] on button "Search" at bounding box center [1265, 622] width 141 height 47
